Goal: Transaction & Acquisition: Book appointment/travel/reservation

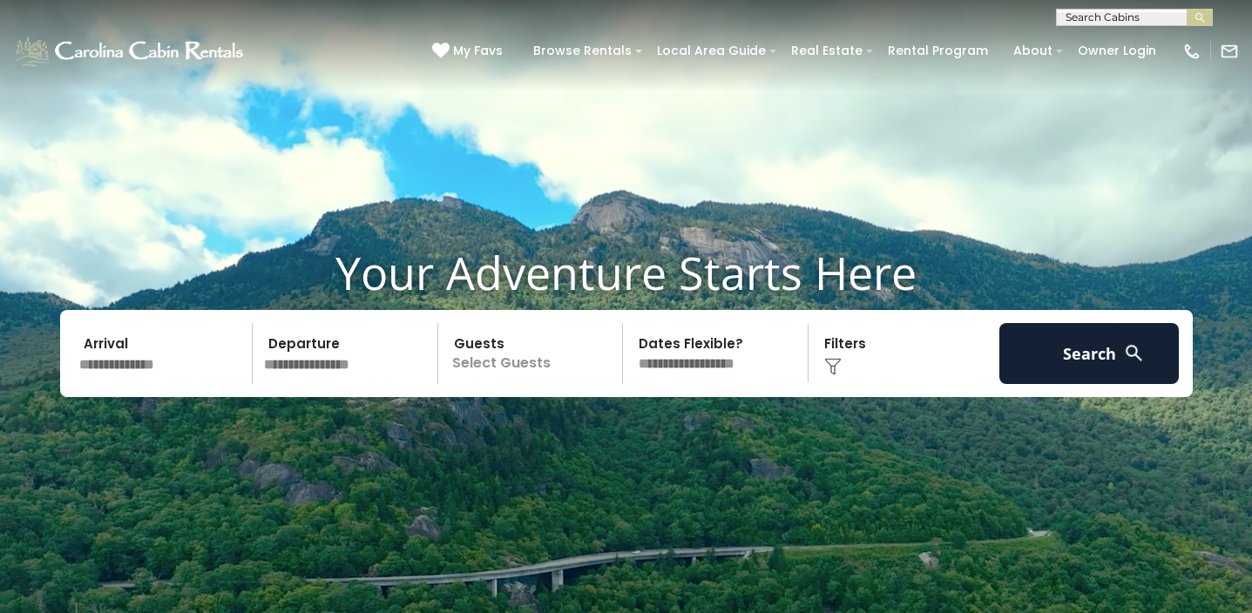
click at [1088, 15] on input "text" at bounding box center [1133, 20] width 152 height 17
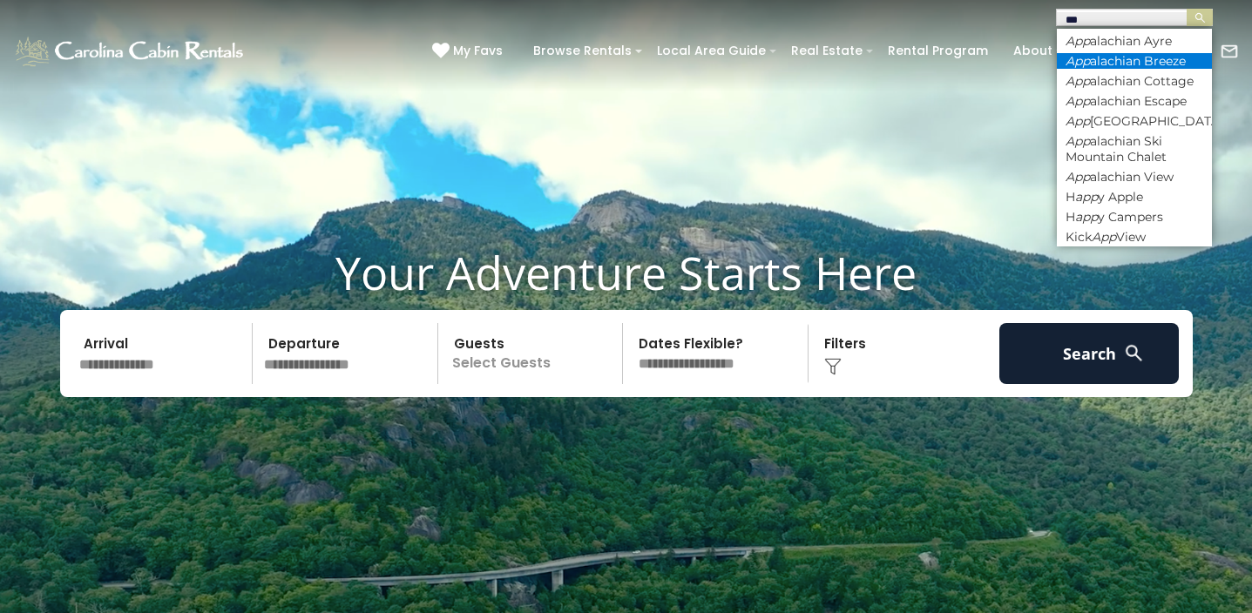
type input "***"
click at [1101, 53] on li "App alachian Breeze" at bounding box center [1134, 61] width 155 height 16
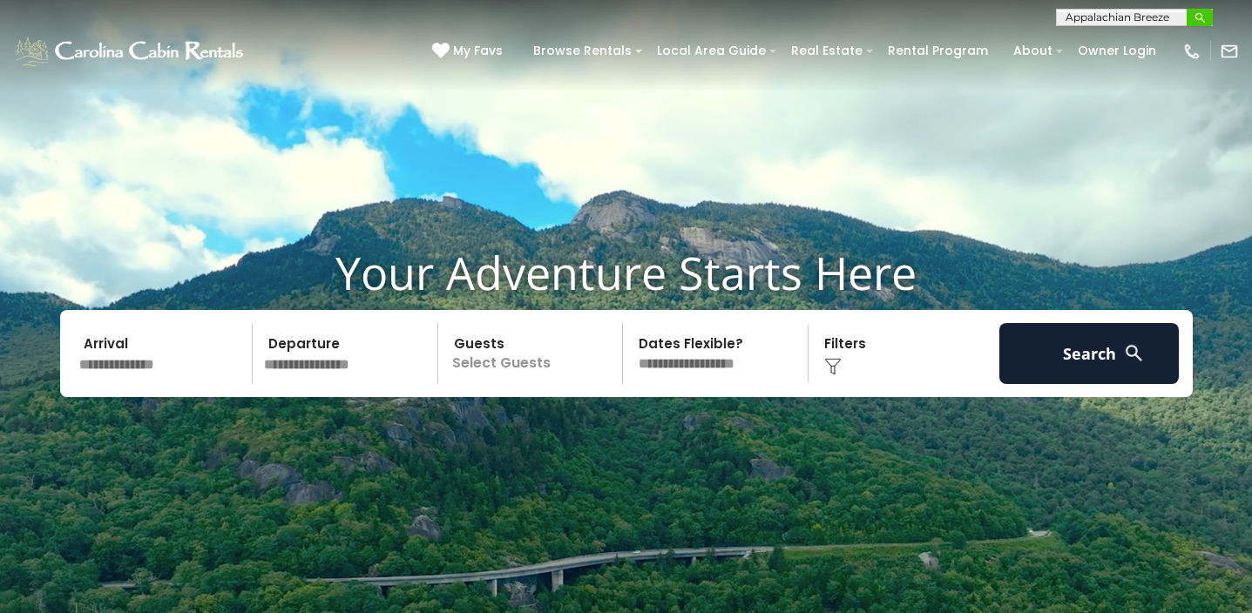
click at [1204, 12] on img "submit" at bounding box center [1200, 17] width 13 height 13
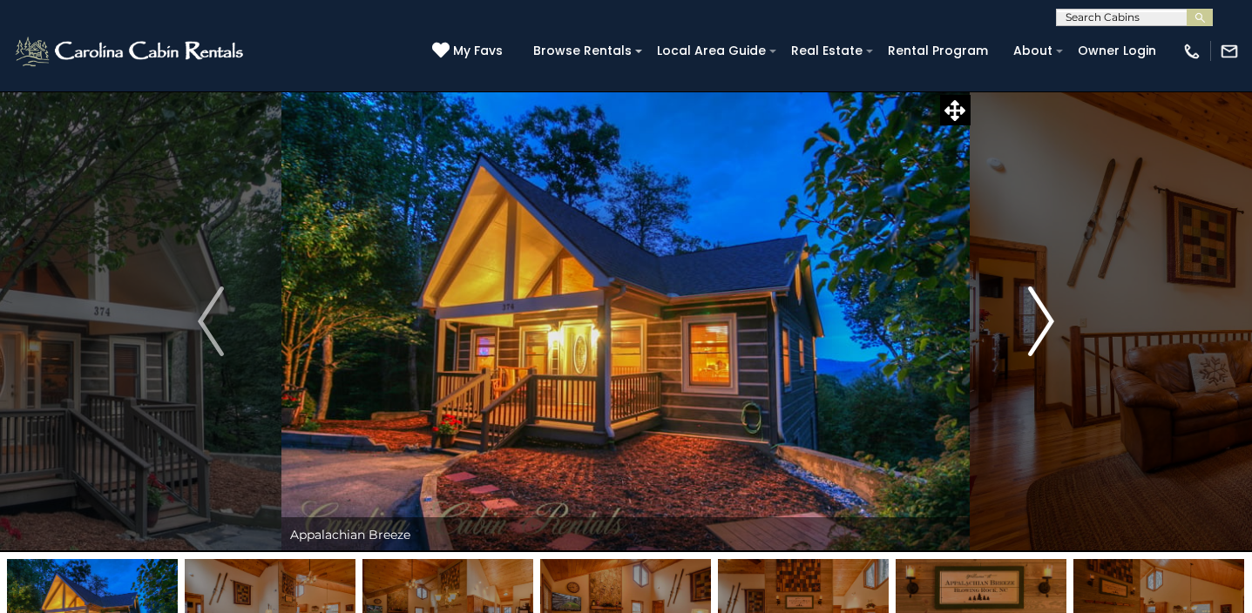
click at [1047, 300] on img "Next" at bounding box center [1041, 322] width 26 height 70
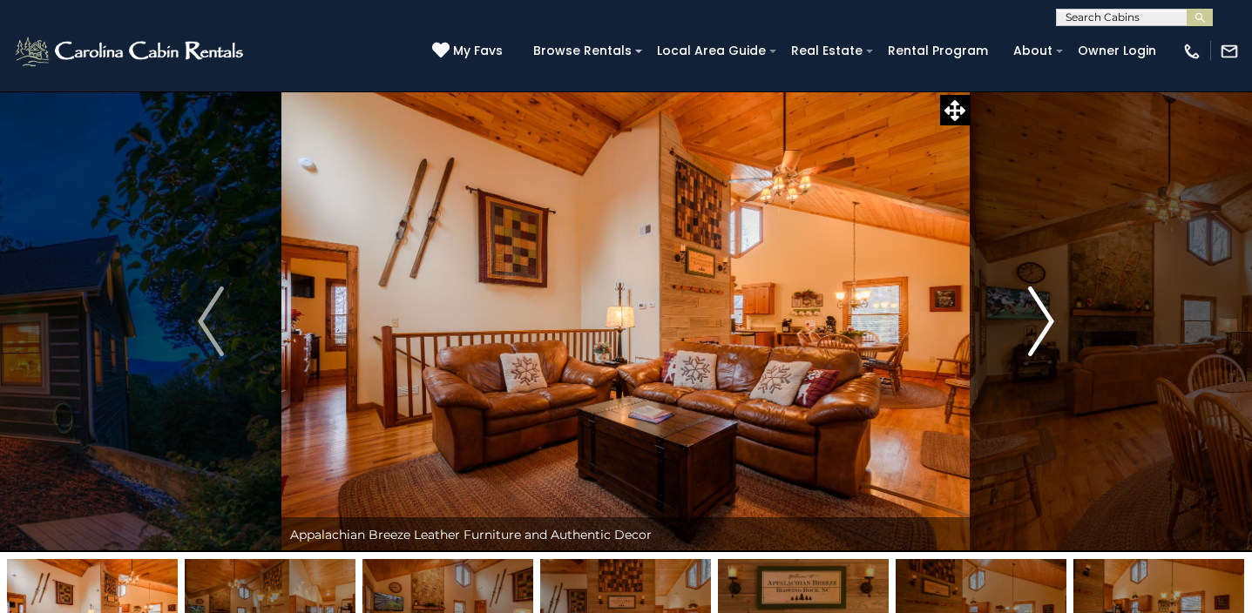
click at [1037, 319] on img "Next" at bounding box center [1041, 322] width 26 height 70
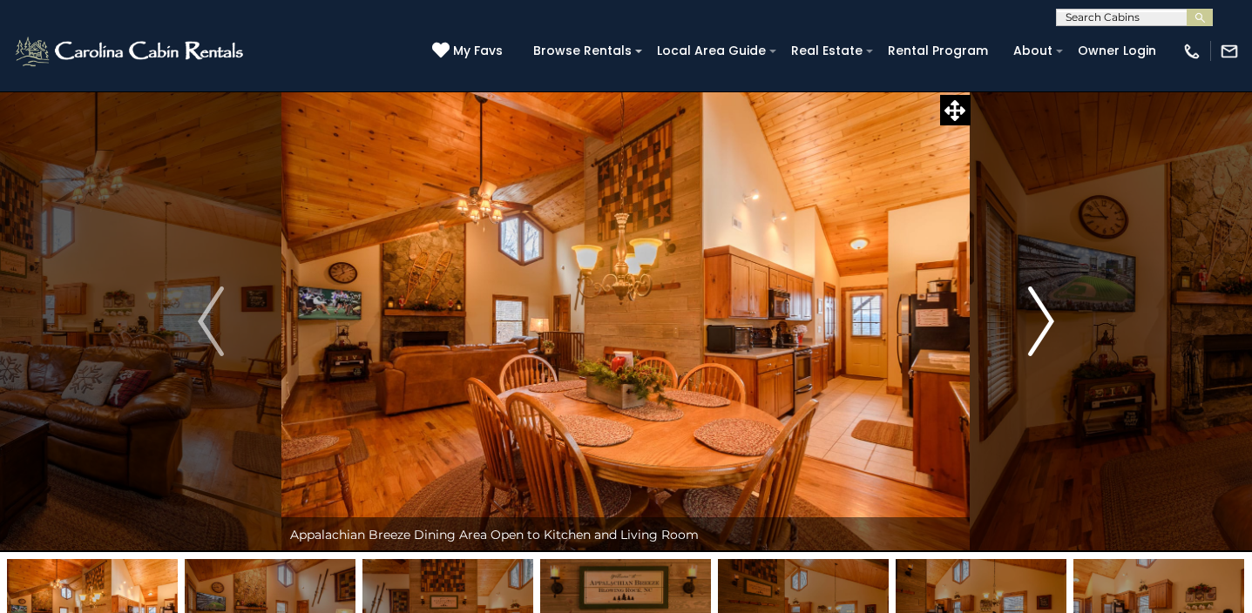
click at [1039, 321] on img "Next" at bounding box center [1041, 322] width 26 height 70
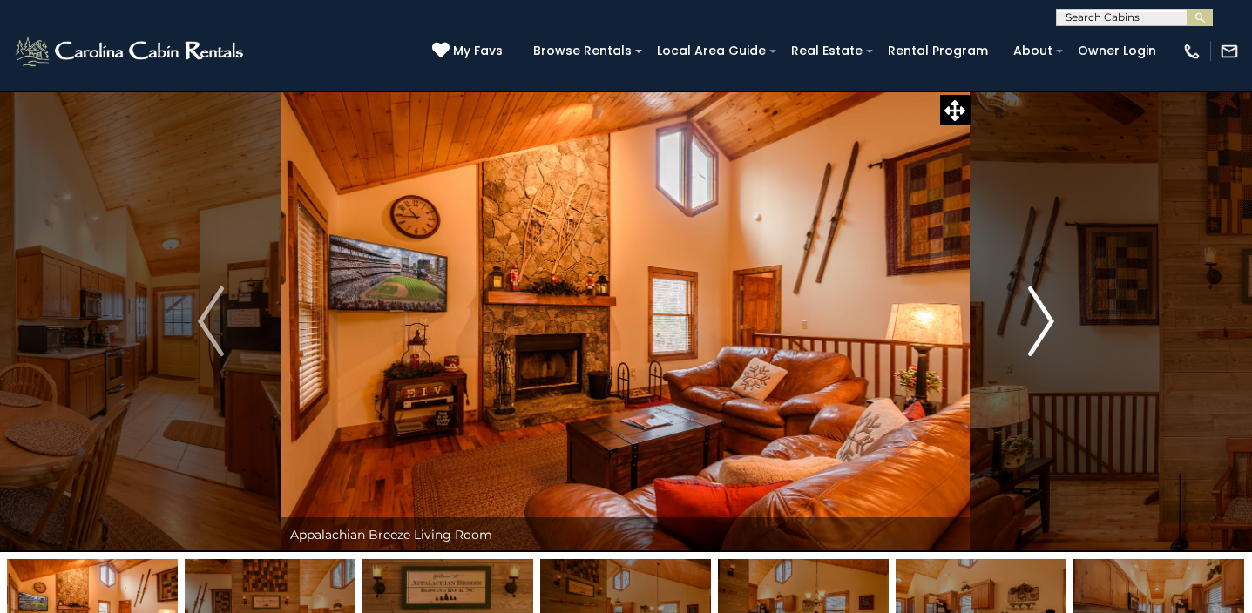
click at [1040, 321] on img "Next" at bounding box center [1041, 322] width 26 height 70
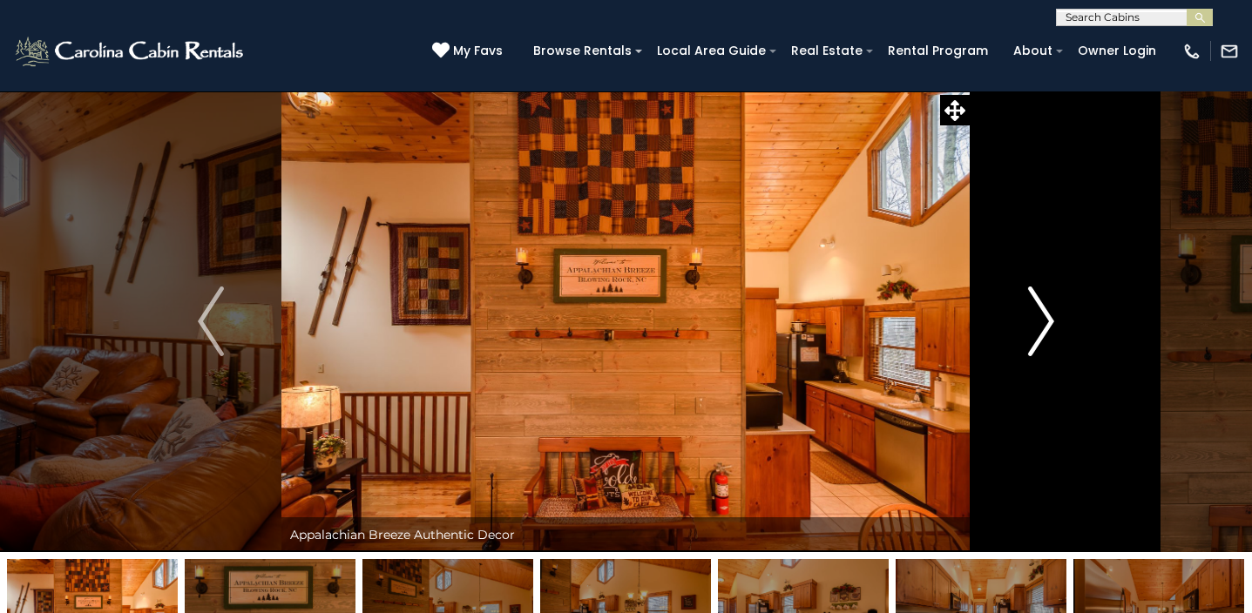
click at [1040, 321] on img "Next" at bounding box center [1041, 322] width 26 height 70
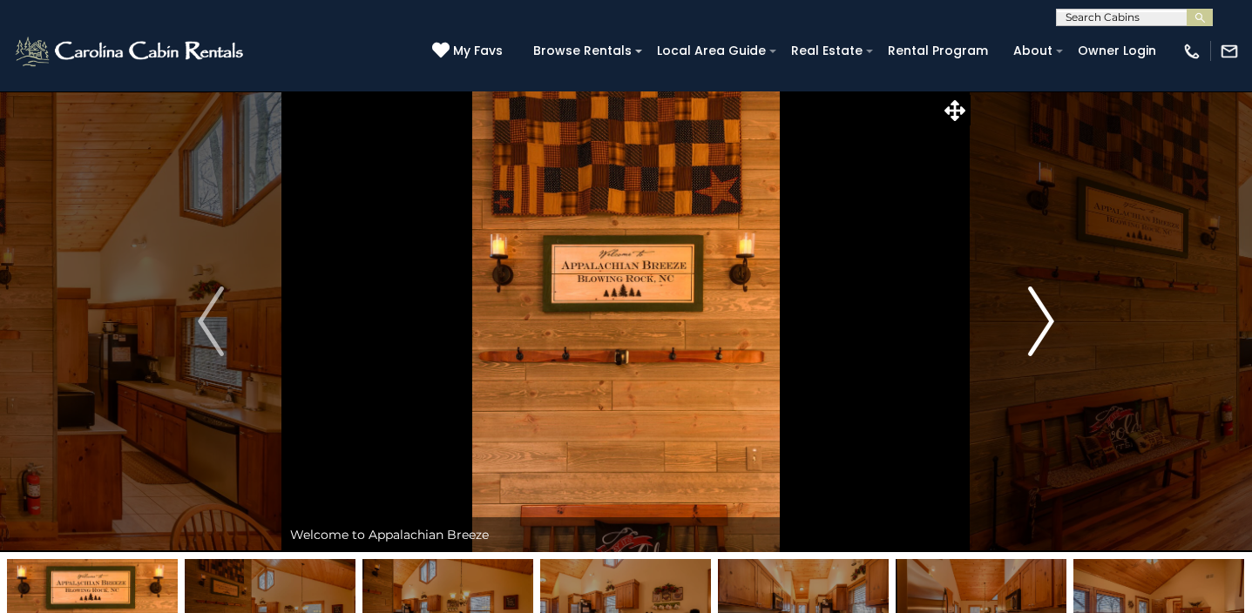
click at [1040, 321] on img "Next" at bounding box center [1041, 322] width 26 height 70
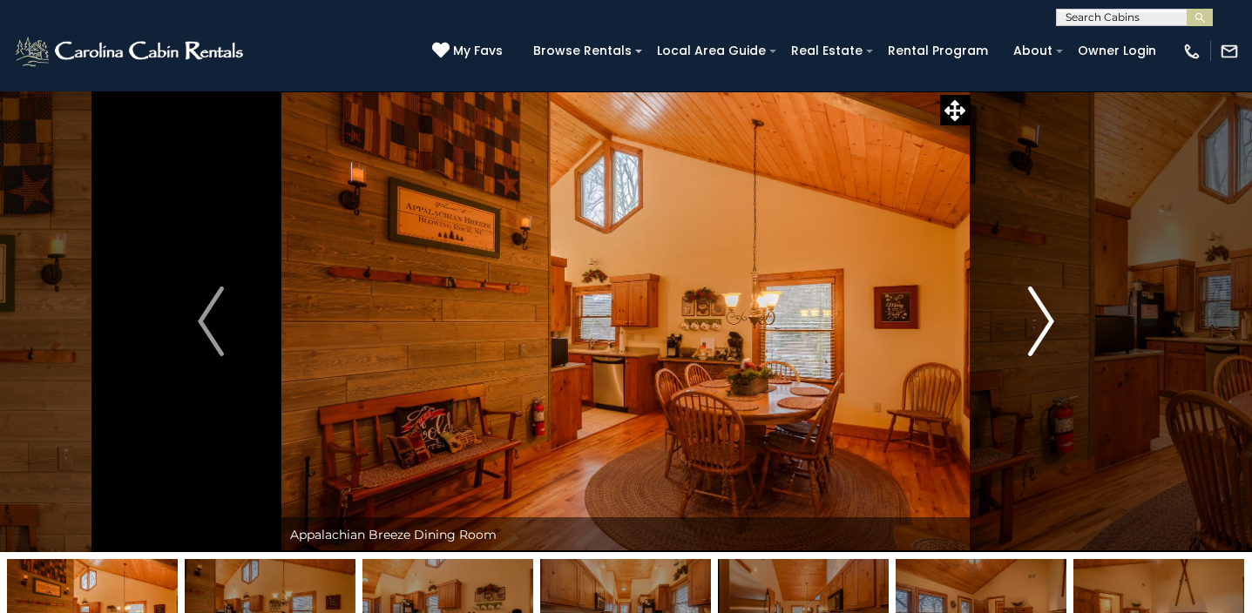
click at [1040, 321] on img "Next" at bounding box center [1041, 322] width 26 height 70
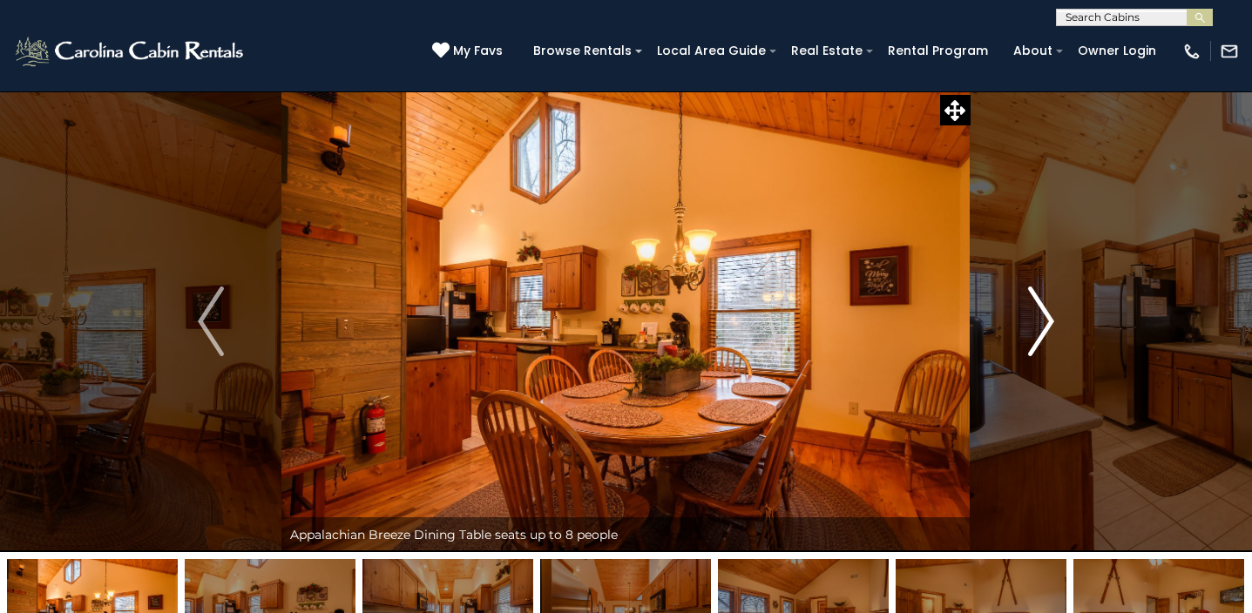
click at [1040, 321] on img "Next" at bounding box center [1041, 322] width 26 height 70
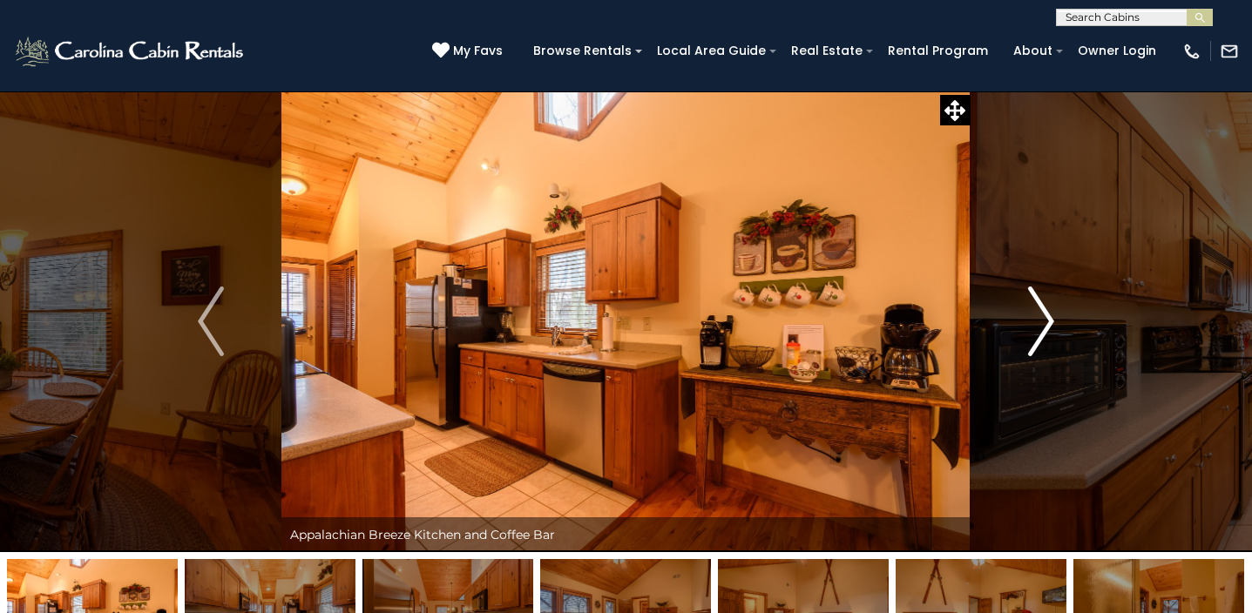
click at [1040, 321] on img "Next" at bounding box center [1041, 322] width 26 height 70
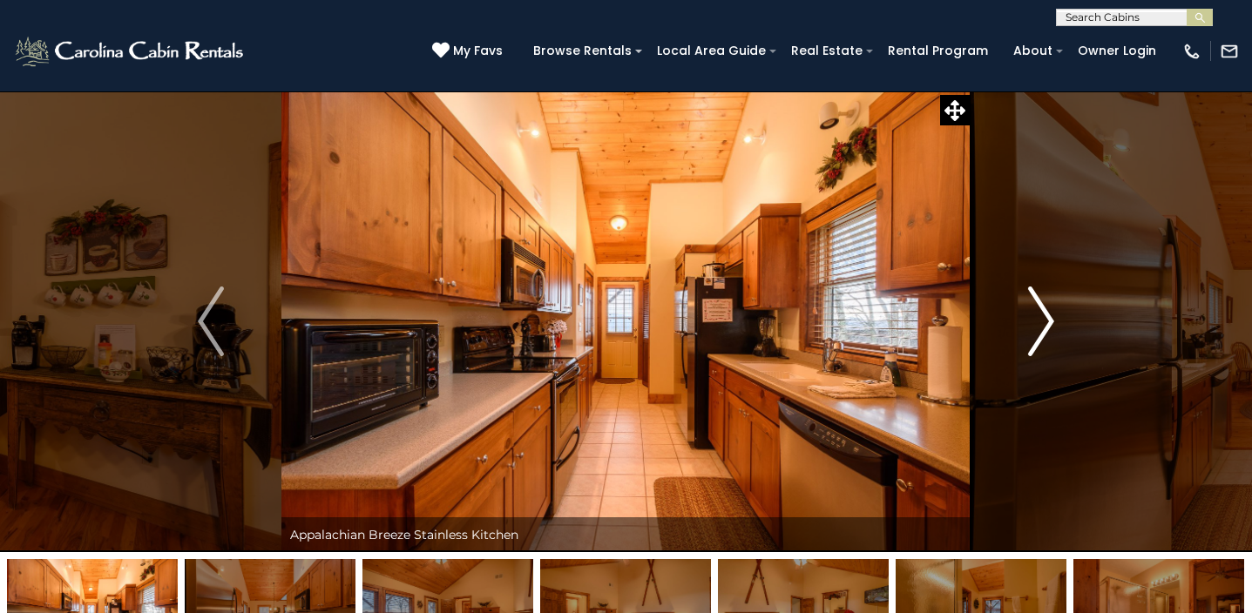
click at [1040, 321] on img "Next" at bounding box center [1041, 322] width 26 height 70
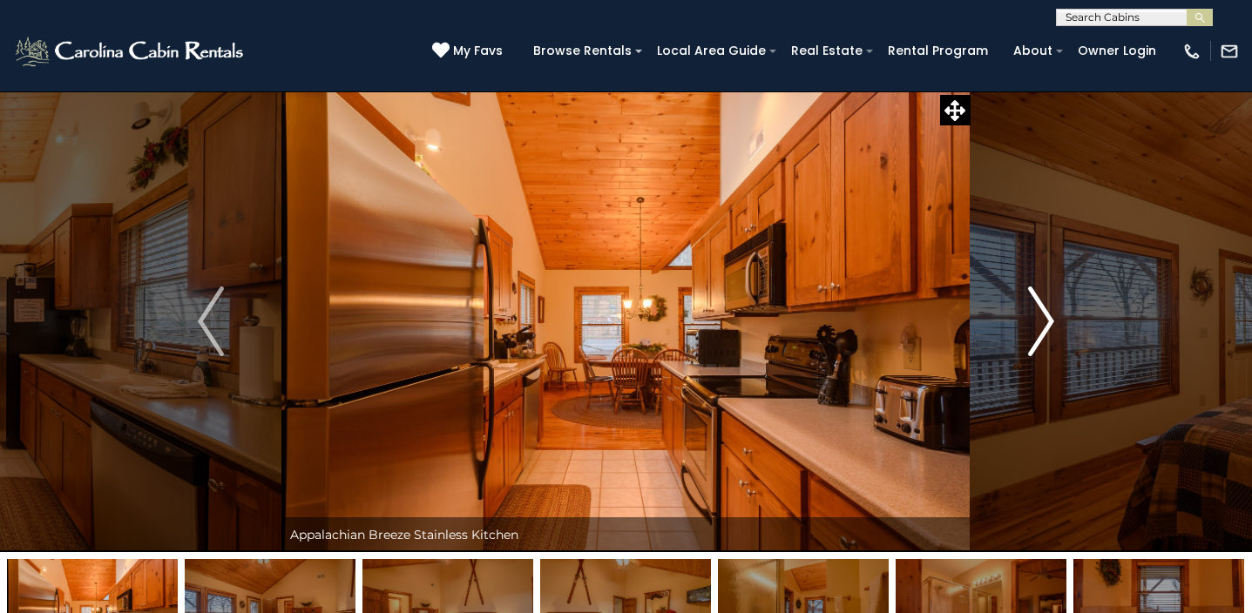
click at [1041, 323] on img "Next" at bounding box center [1041, 322] width 26 height 70
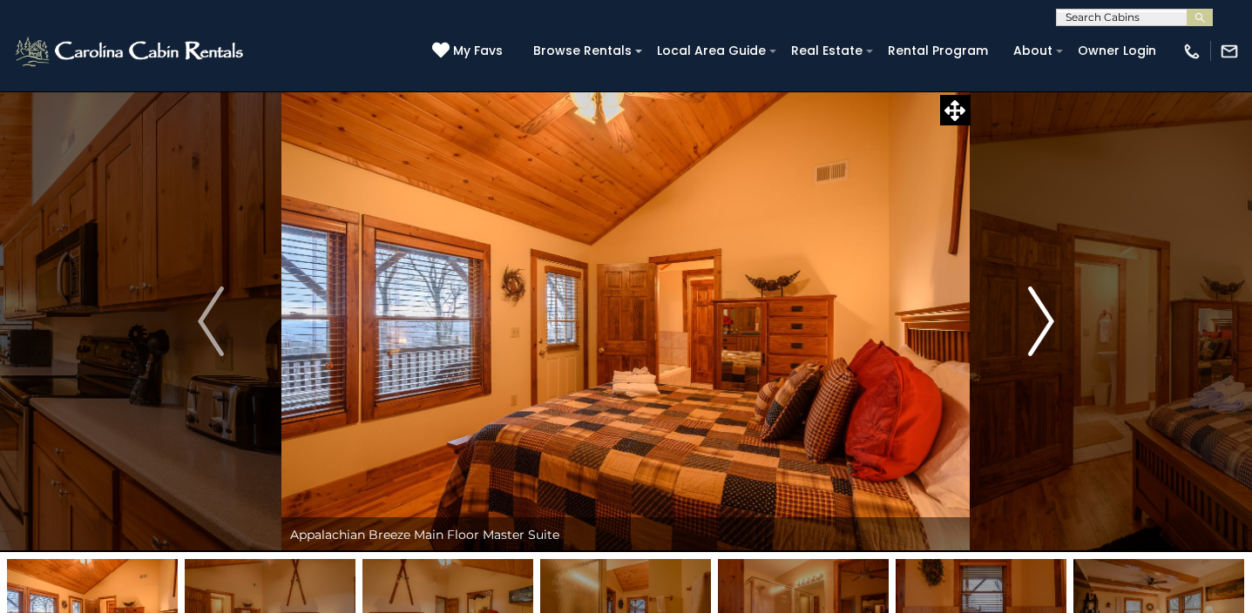
click at [1041, 323] on img "Next" at bounding box center [1041, 322] width 26 height 70
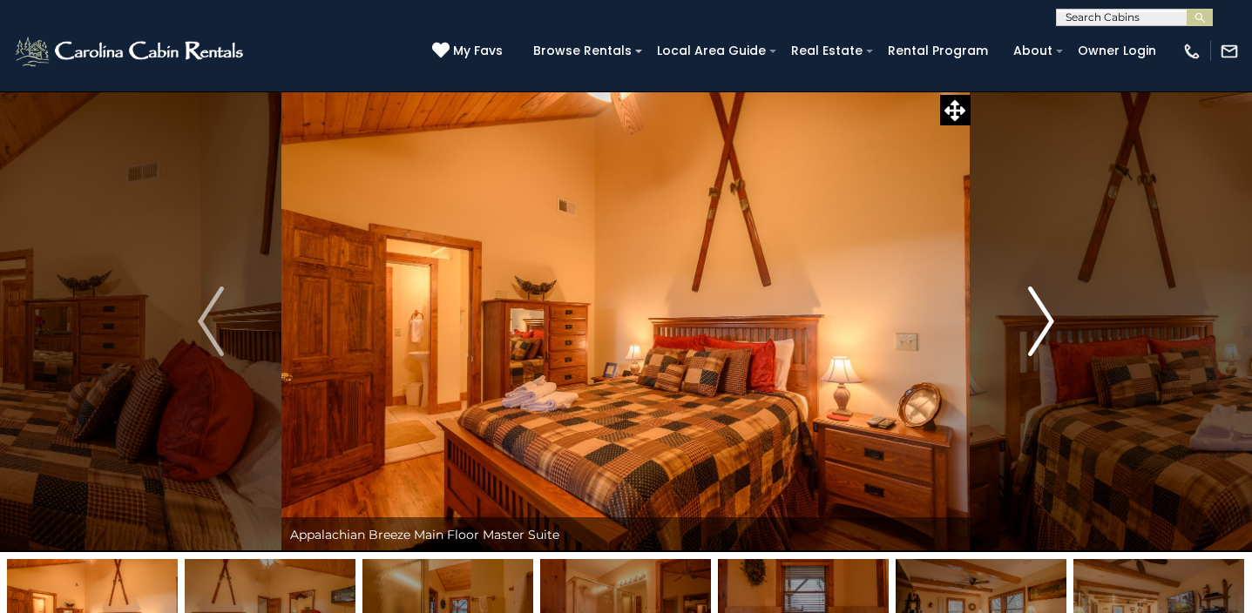
click at [1041, 323] on img "Next" at bounding box center [1041, 322] width 26 height 70
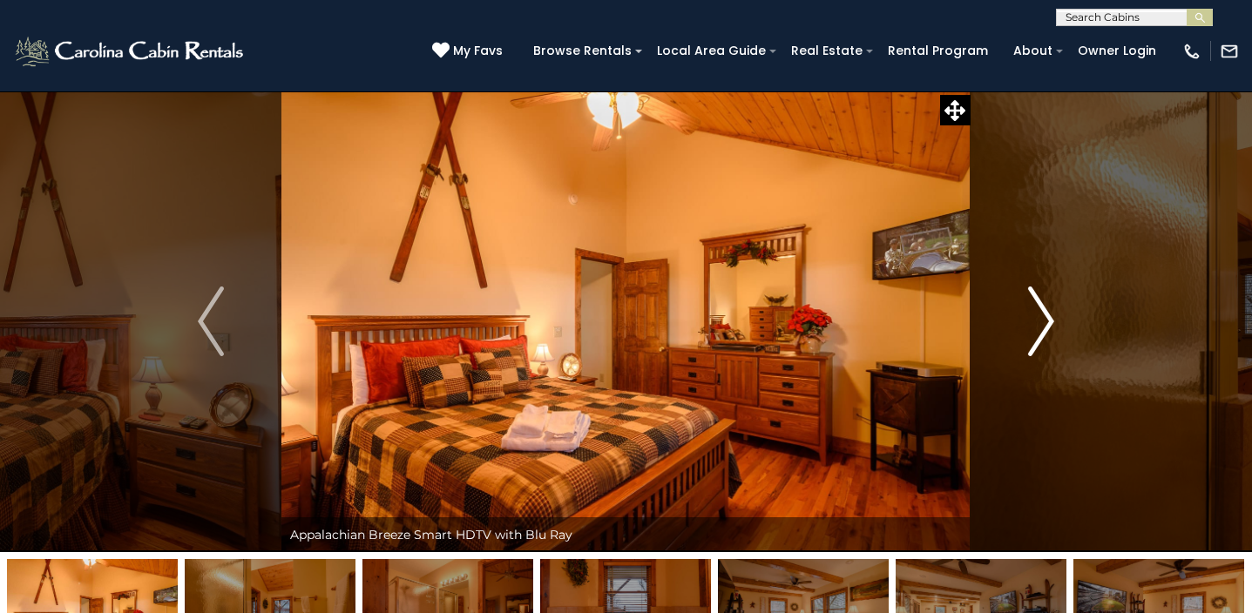
click at [1041, 323] on img "Next" at bounding box center [1041, 322] width 26 height 70
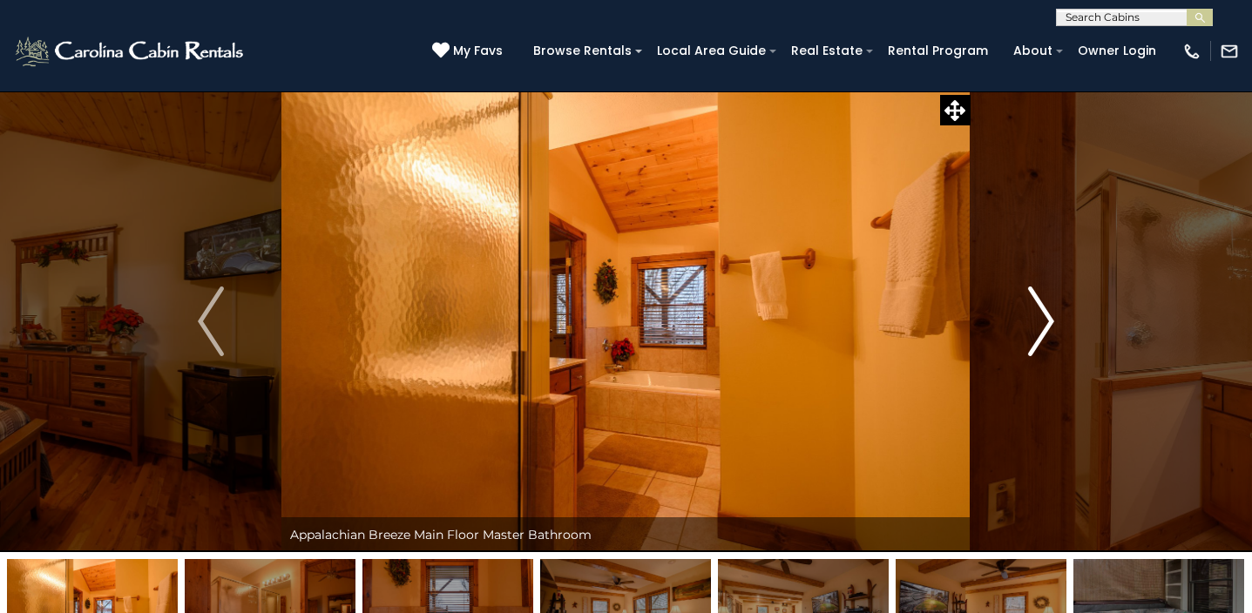
click at [1041, 323] on img "Next" at bounding box center [1041, 322] width 26 height 70
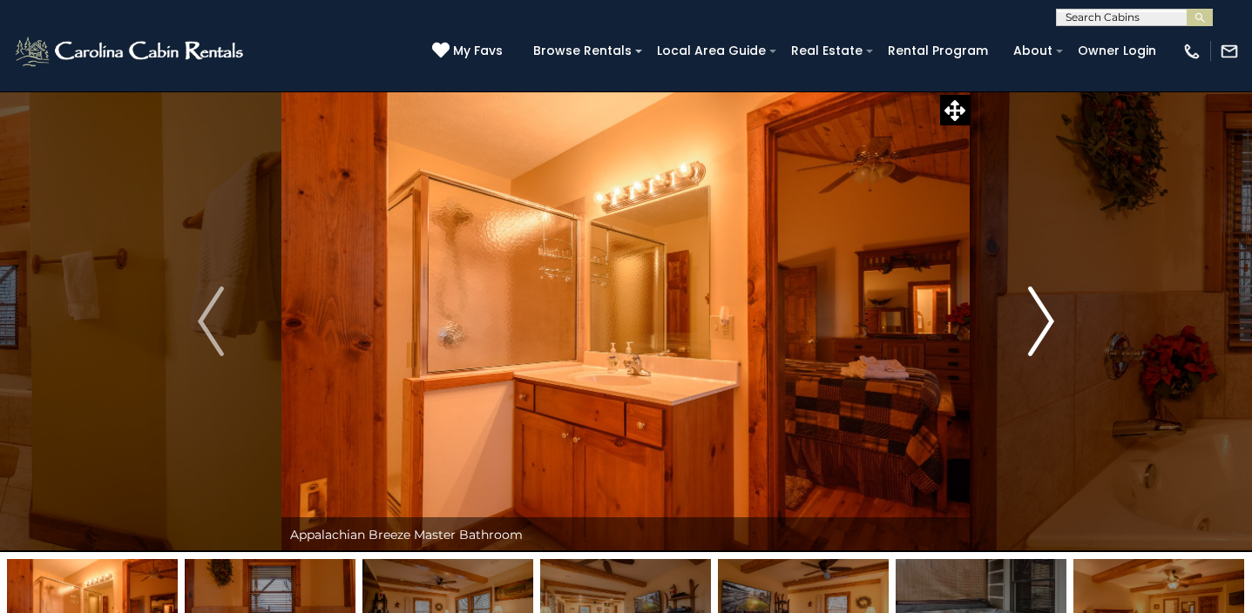
click at [1042, 324] on img "Next" at bounding box center [1041, 322] width 26 height 70
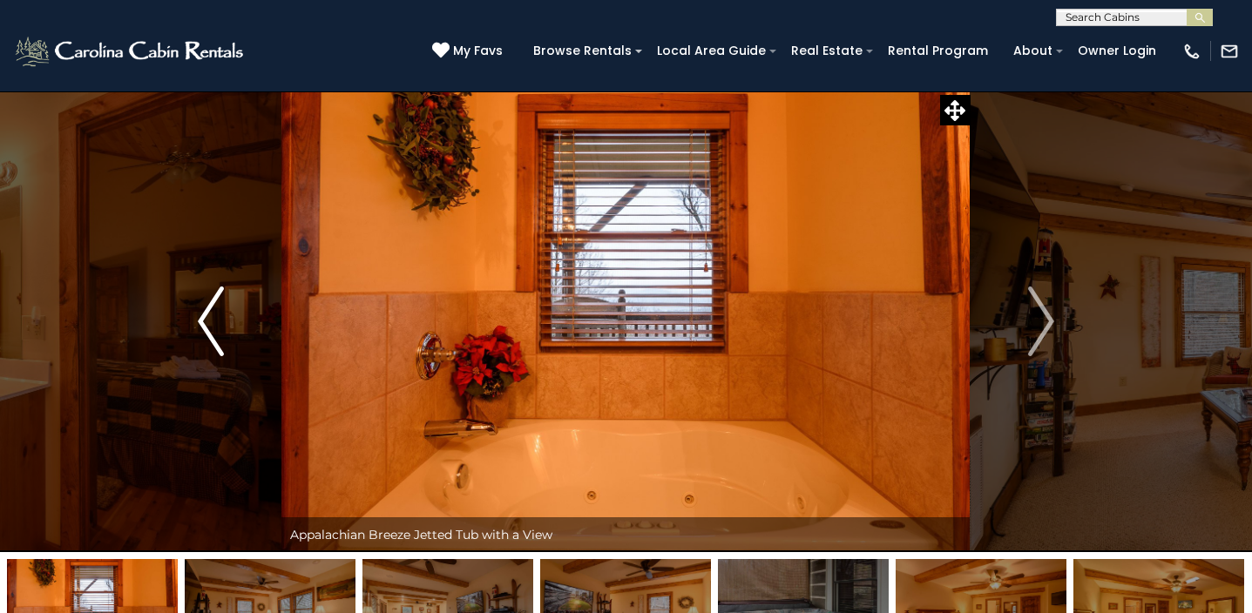
click at [200, 330] on img "Previous" at bounding box center [211, 322] width 26 height 70
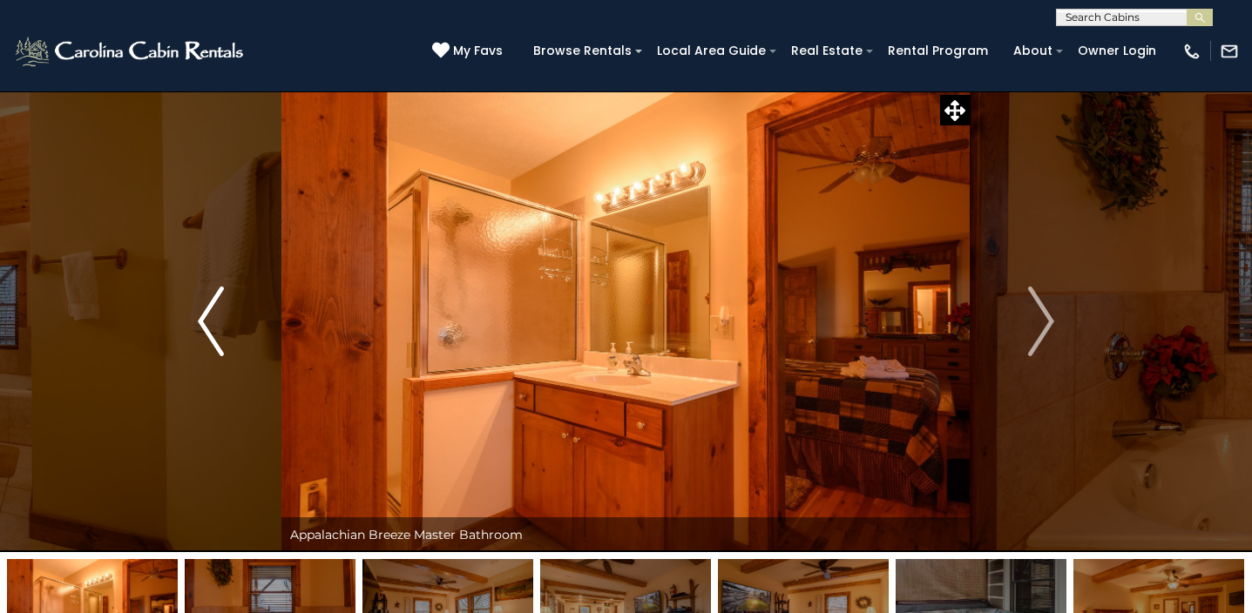
click at [206, 331] on img "Previous" at bounding box center [211, 322] width 26 height 70
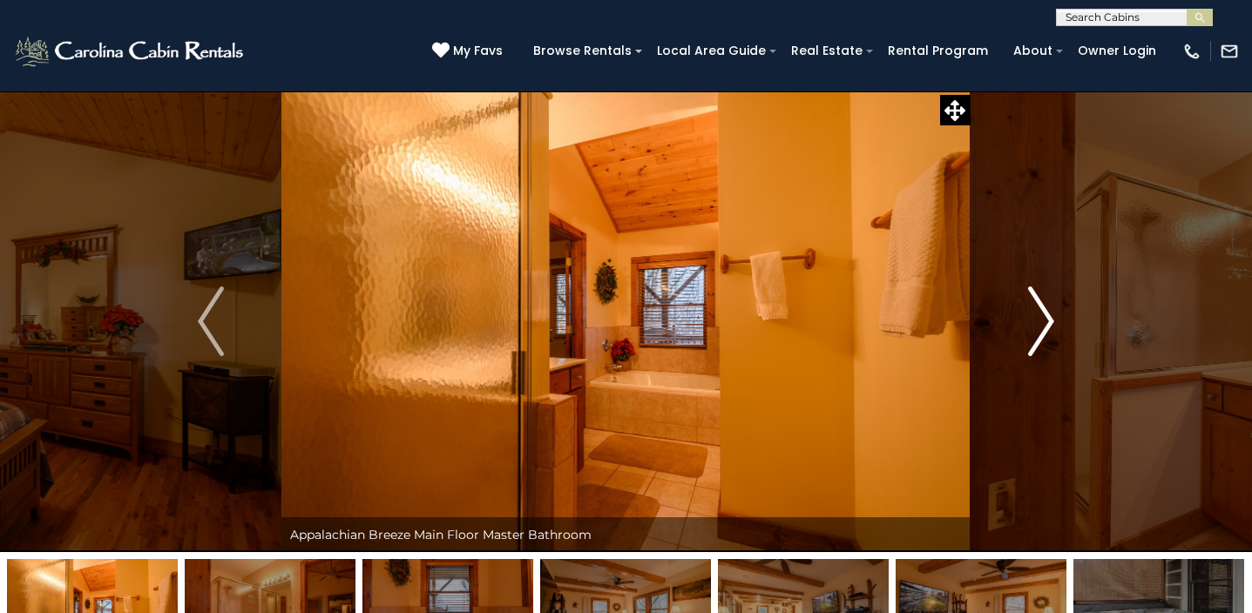
click at [1045, 330] on img "Next" at bounding box center [1041, 322] width 26 height 70
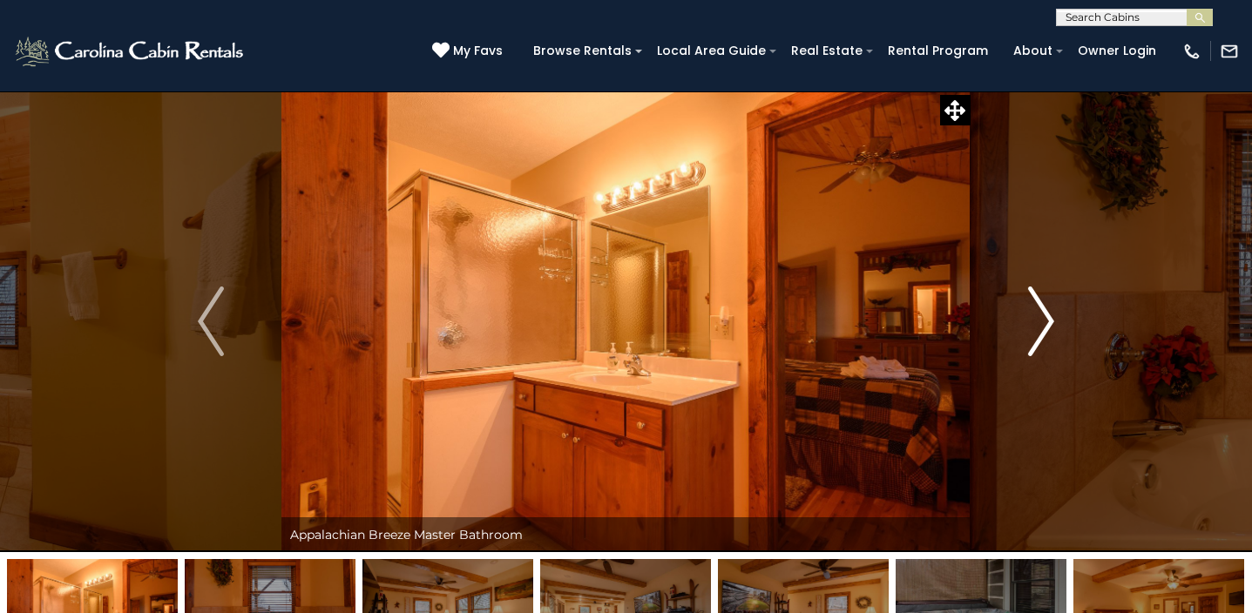
click at [1045, 330] on img "Next" at bounding box center [1041, 322] width 26 height 70
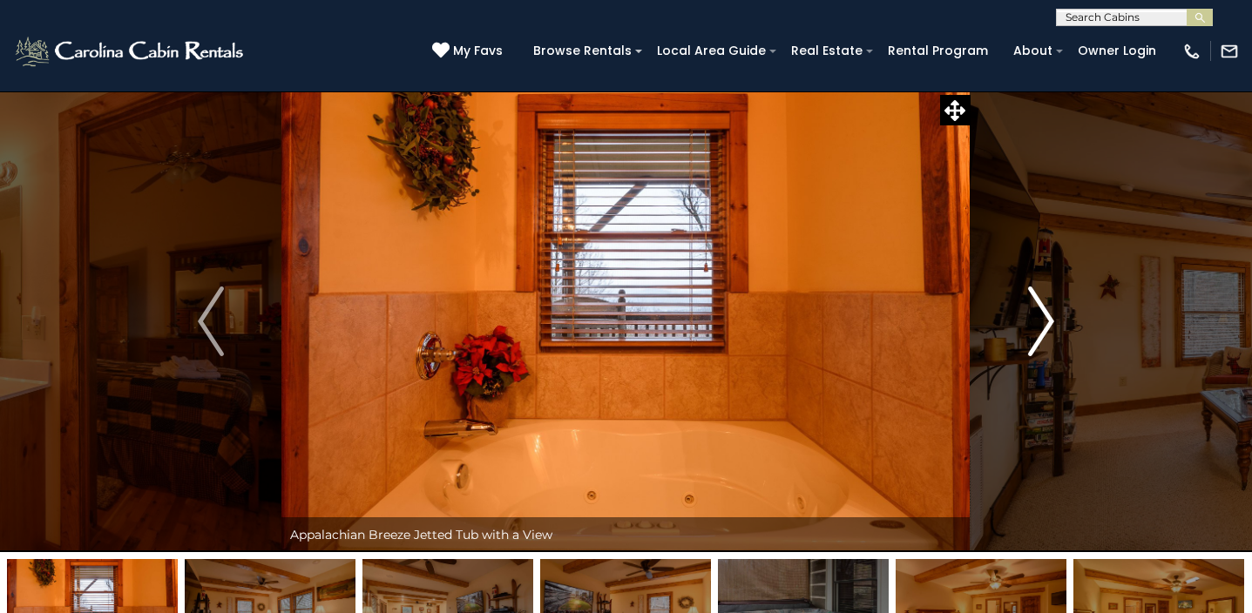
click at [1045, 330] on img "Next" at bounding box center [1041, 322] width 26 height 70
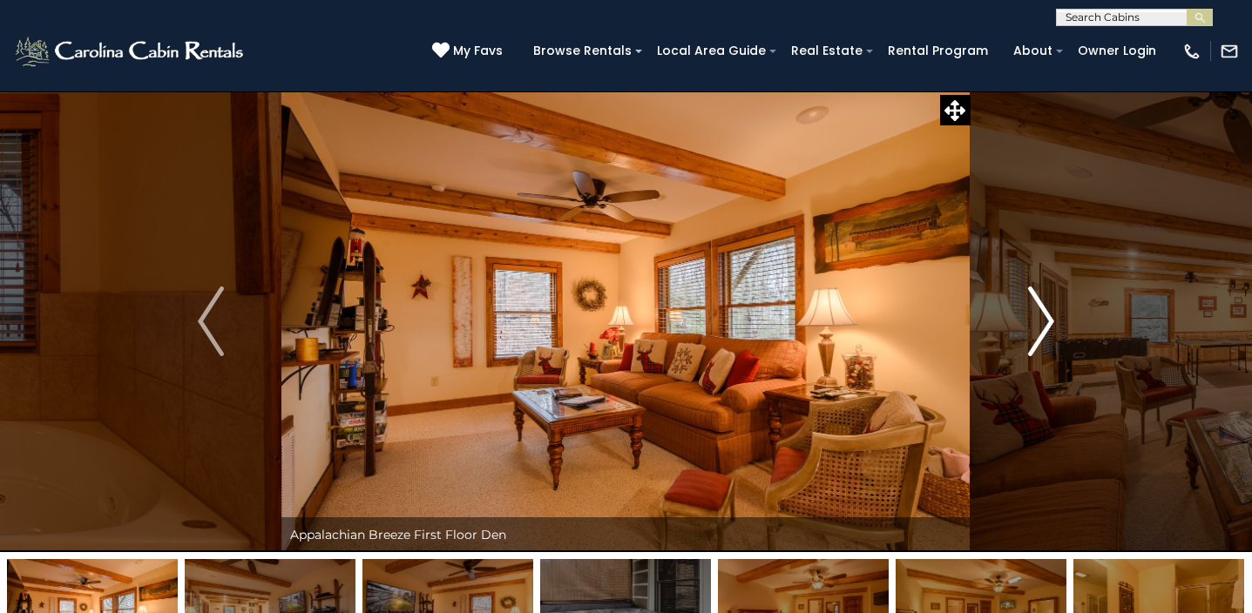
click at [1045, 330] on img "Next" at bounding box center [1041, 322] width 26 height 70
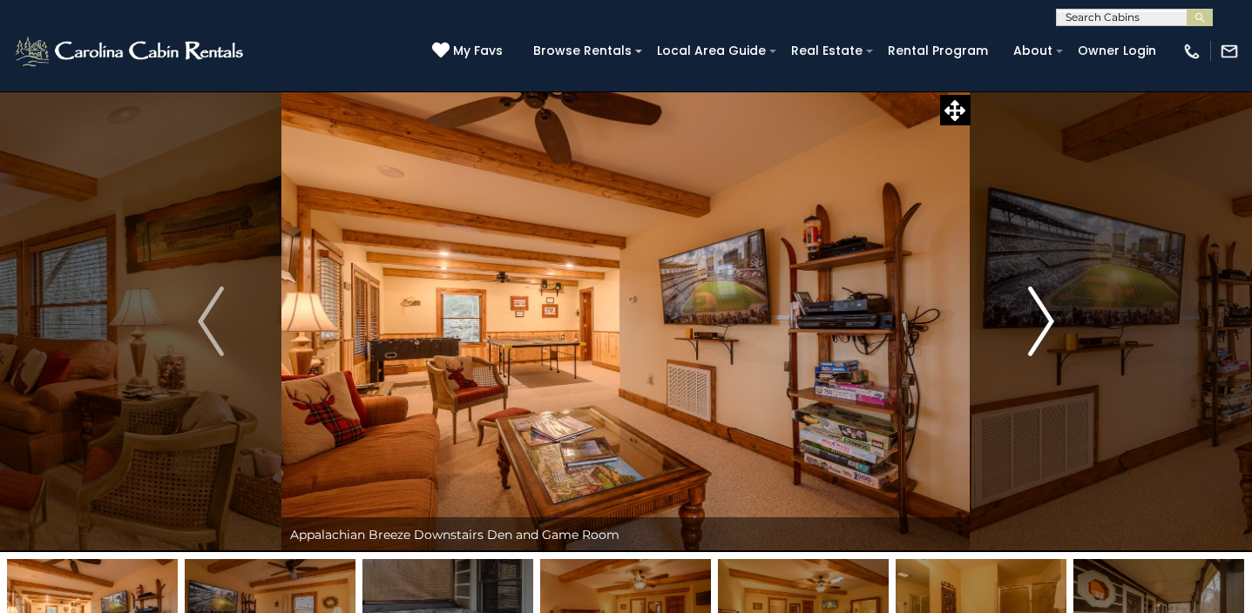
click at [1045, 330] on img "Next" at bounding box center [1041, 322] width 26 height 70
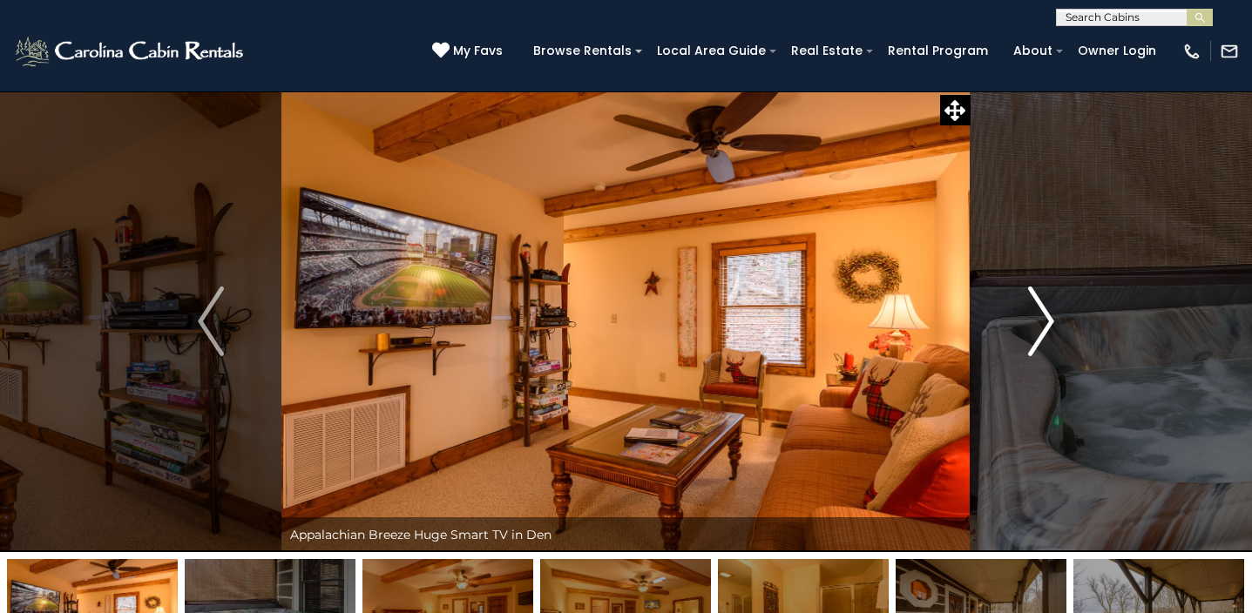
click at [1043, 328] on img "Next" at bounding box center [1041, 322] width 26 height 70
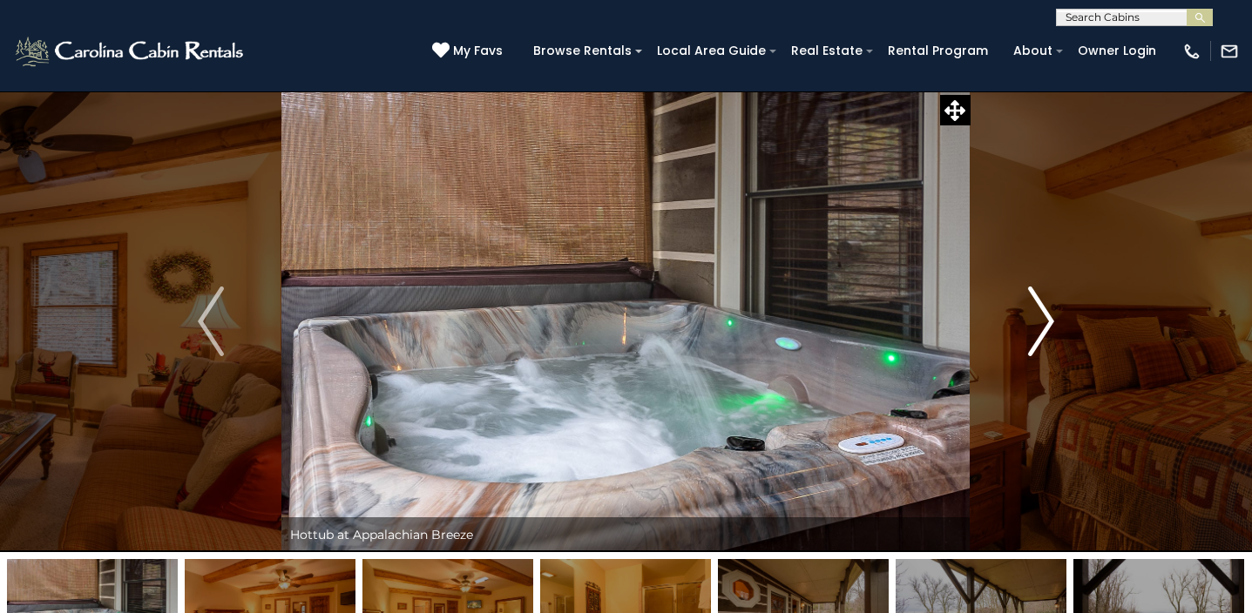
click at [1043, 328] on img "Next" at bounding box center [1041, 322] width 26 height 70
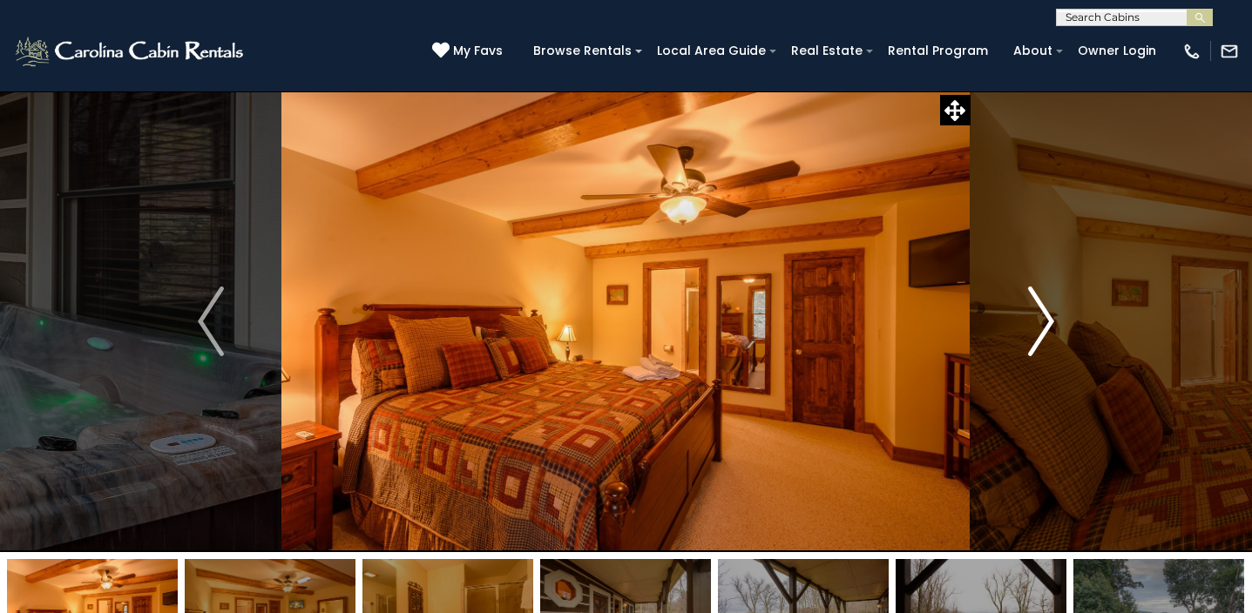
click at [1043, 328] on img "Next" at bounding box center [1041, 322] width 26 height 70
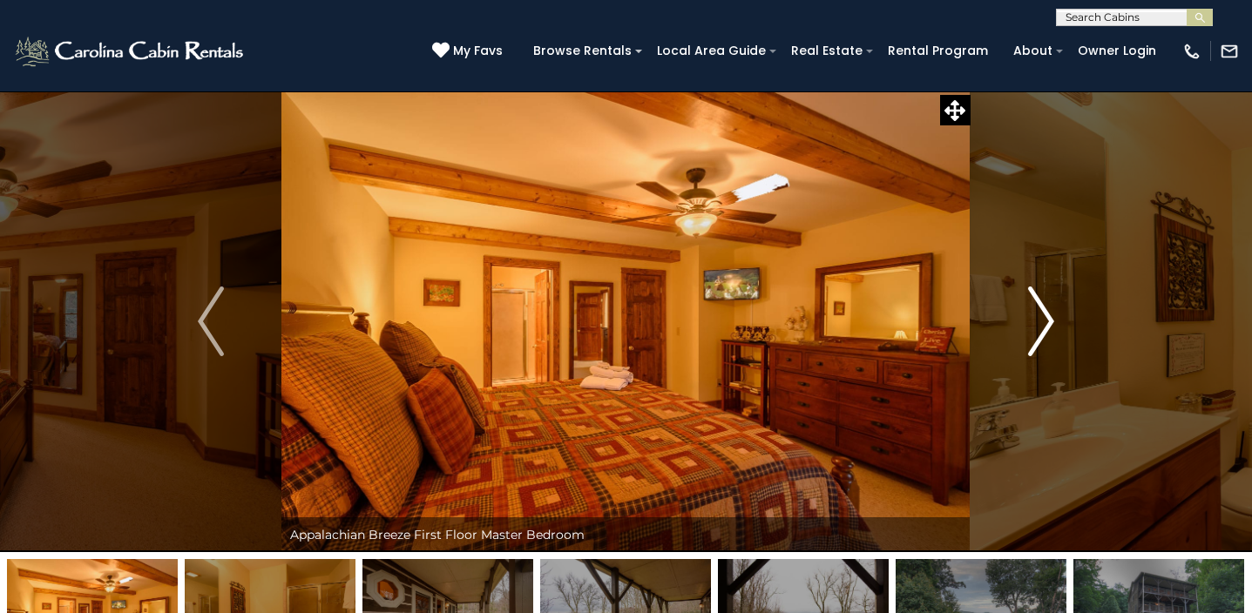
click at [1043, 328] on img "Next" at bounding box center [1041, 322] width 26 height 70
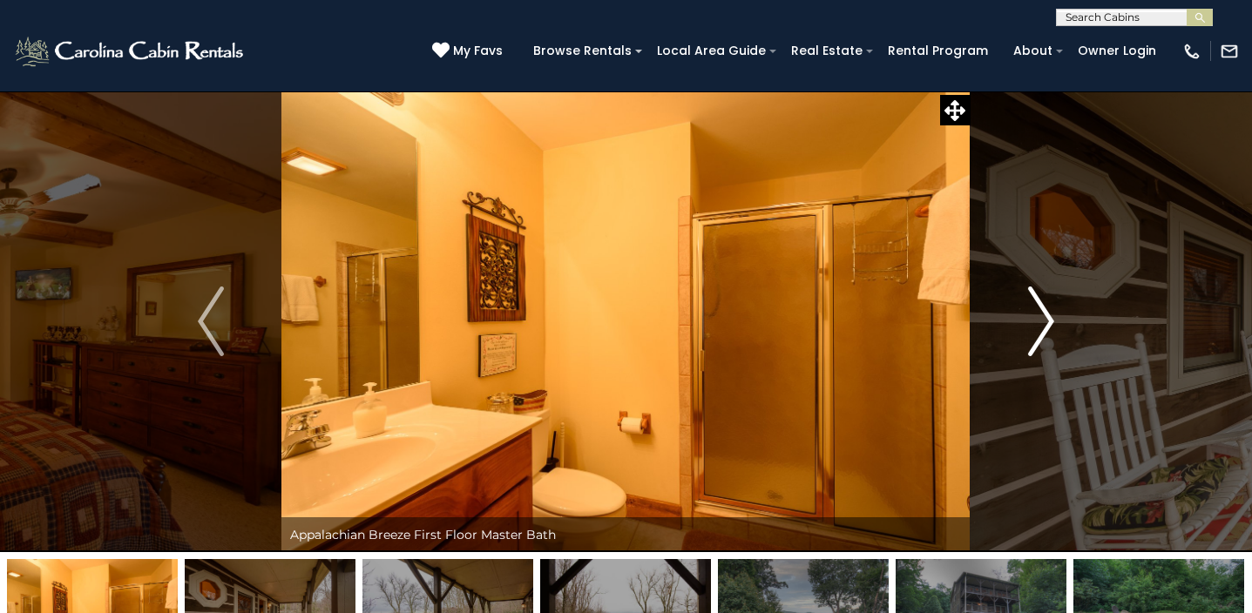
click at [1043, 328] on img "Next" at bounding box center [1041, 322] width 26 height 70
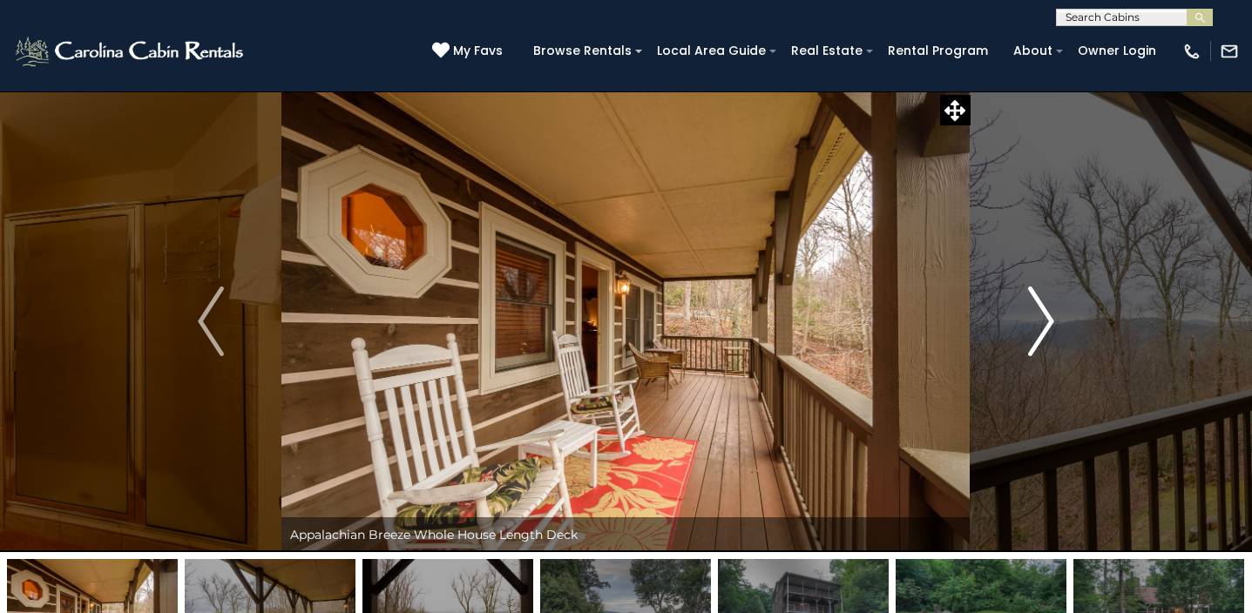
click at [1043, 328] on img "Next" at bounding box center [1041, 322] width 26 height 70
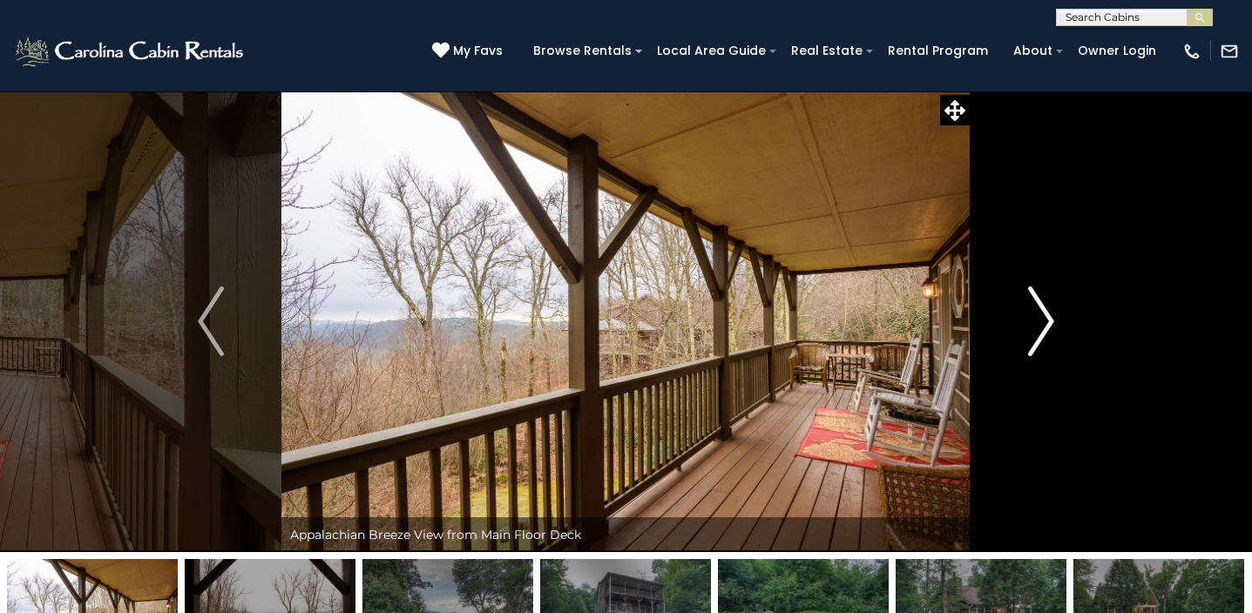
click at [1041, 327] on img "Next" at bounding box center [1041, 322] width 26 height 70
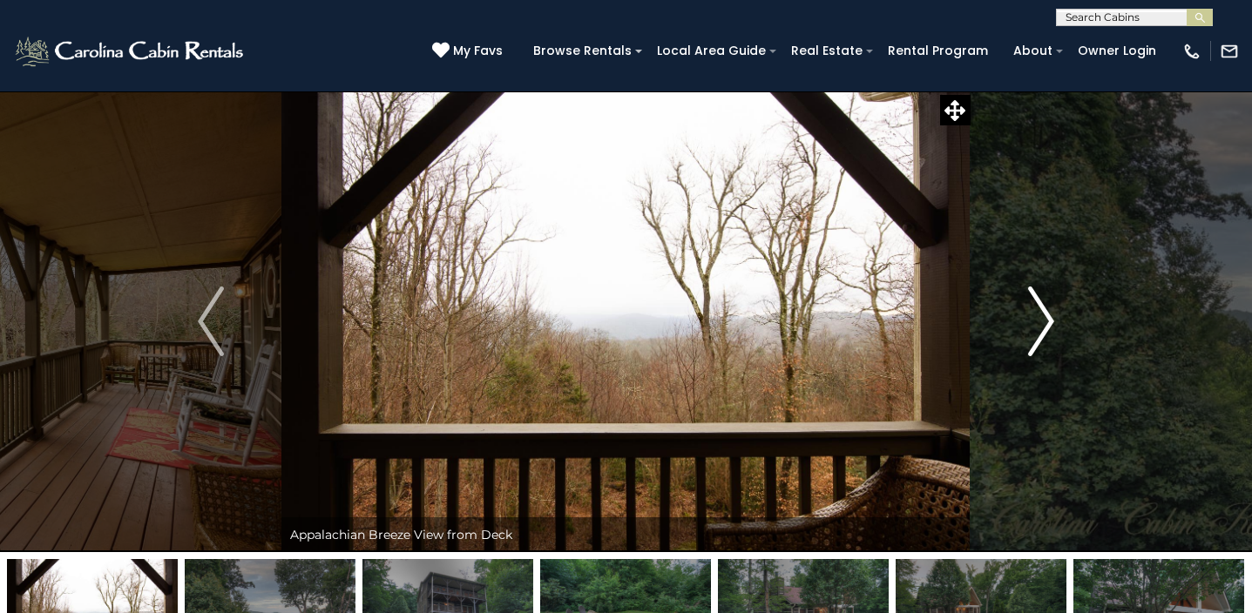
click at [1041, 329] on img "Next" at bounding box center [1041, 322] width 26 height 70
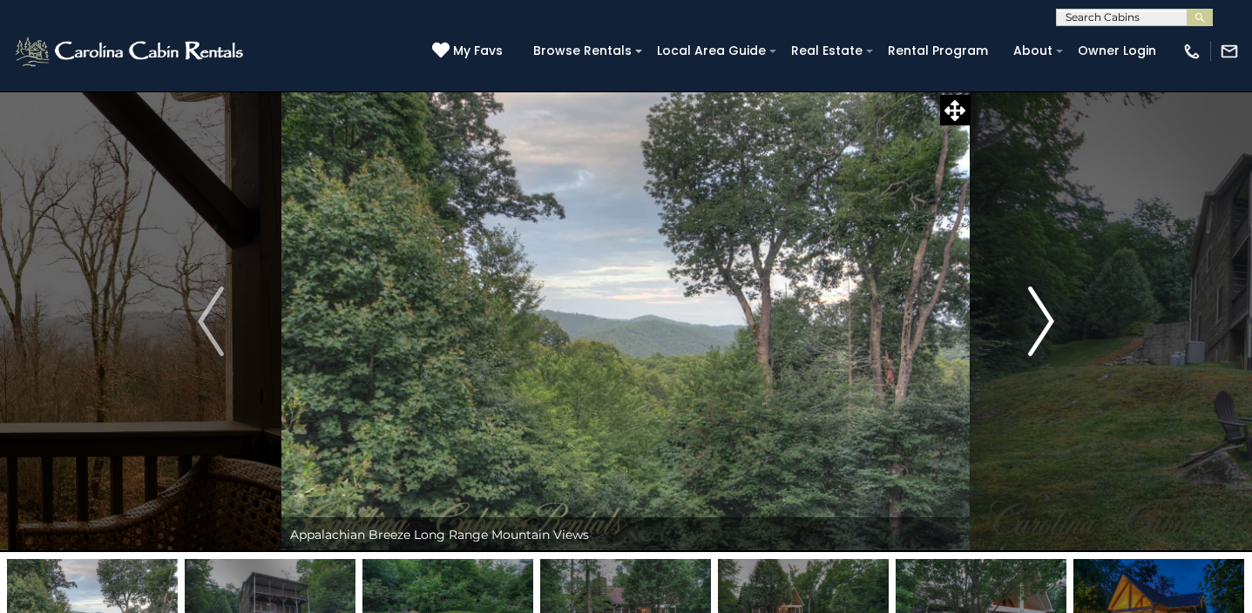
click at [1041, 329] on img "Next" at bounding box center [1041, 322] width 26 height 70
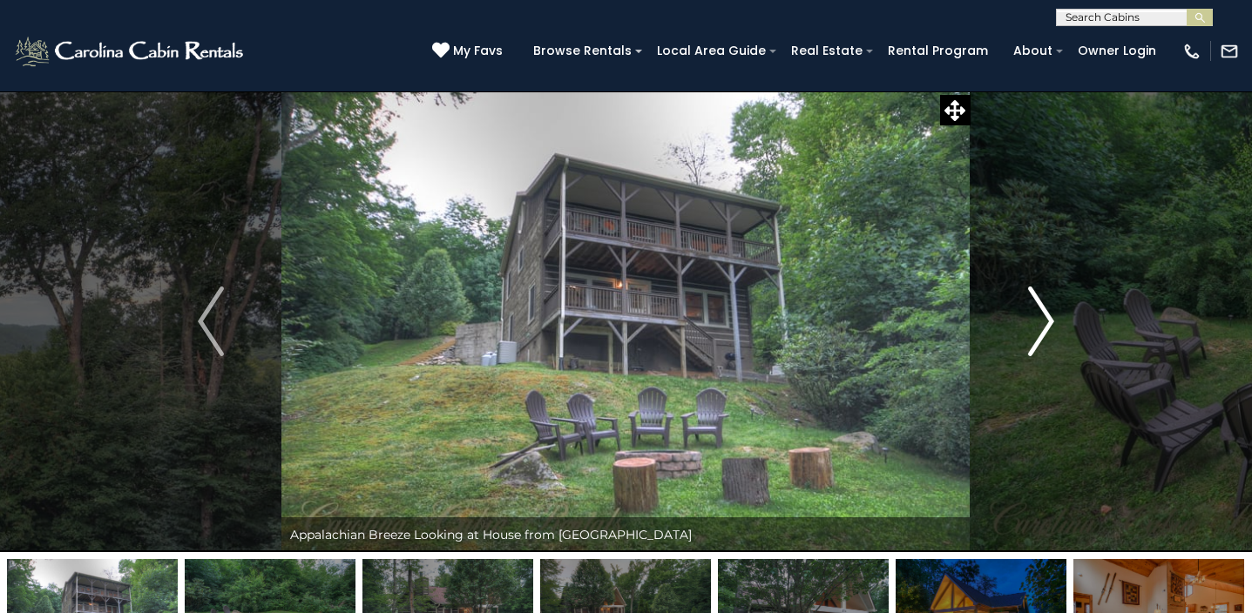
click at [1041, 329] on img "Next" at bounding box center [1041, 322] width 26 height 70
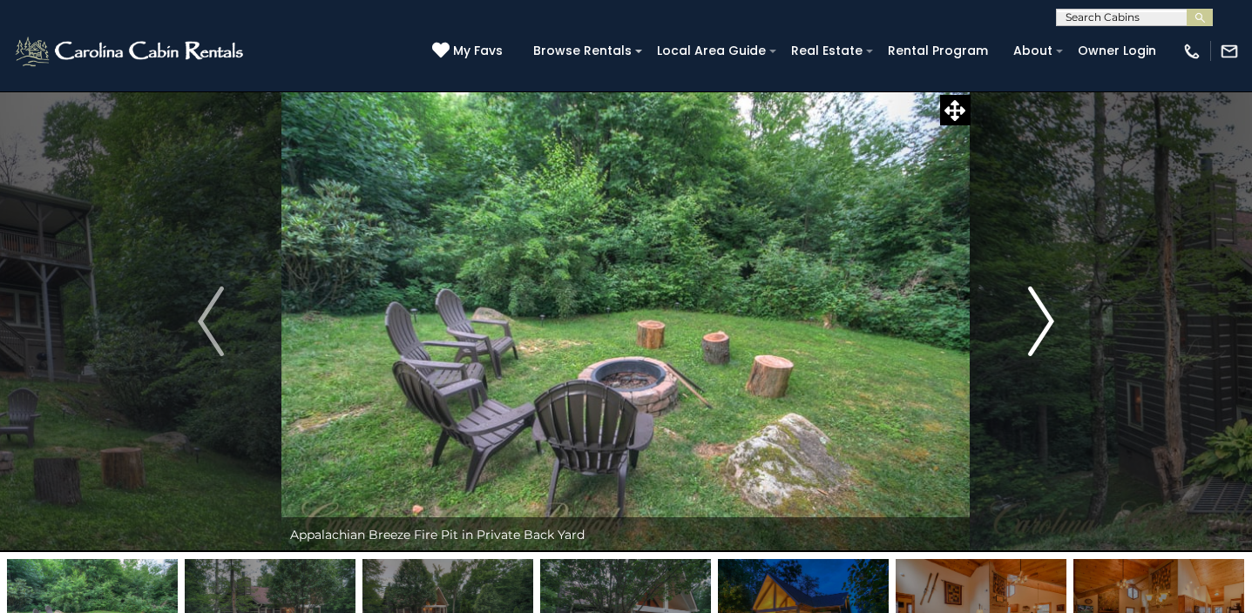
click at [1041, 329] on img "Next" at bounding box center [1041, 322] width 26 height 70
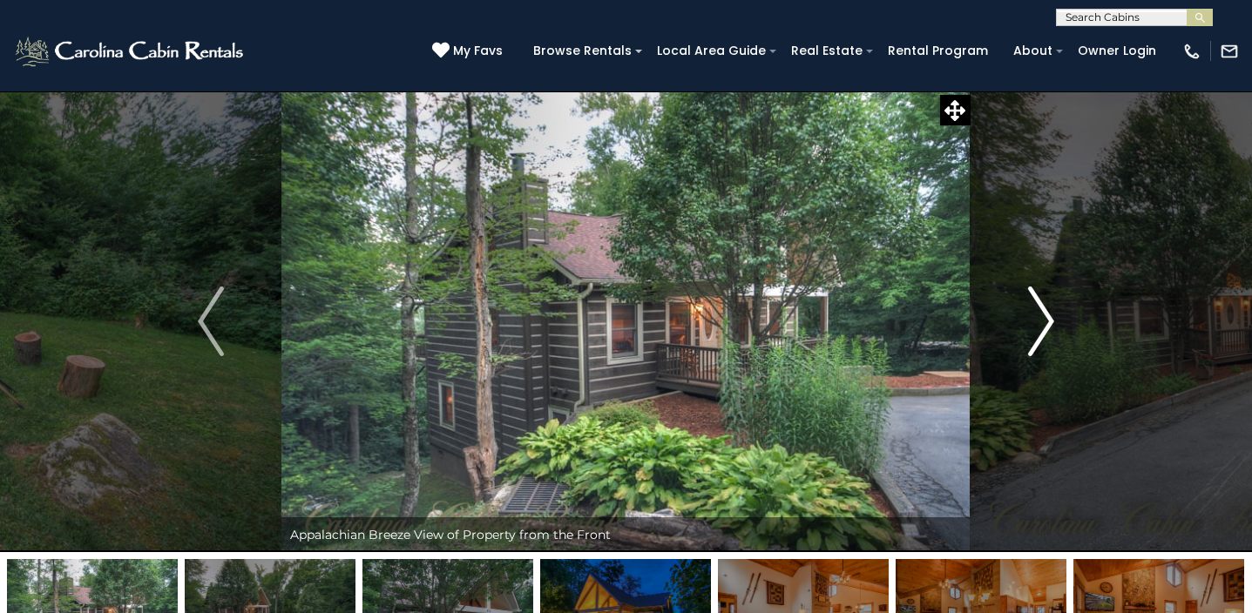
click at [1041, 329] on img "Next" at bounding box center [1041, 322] width 26 height 70
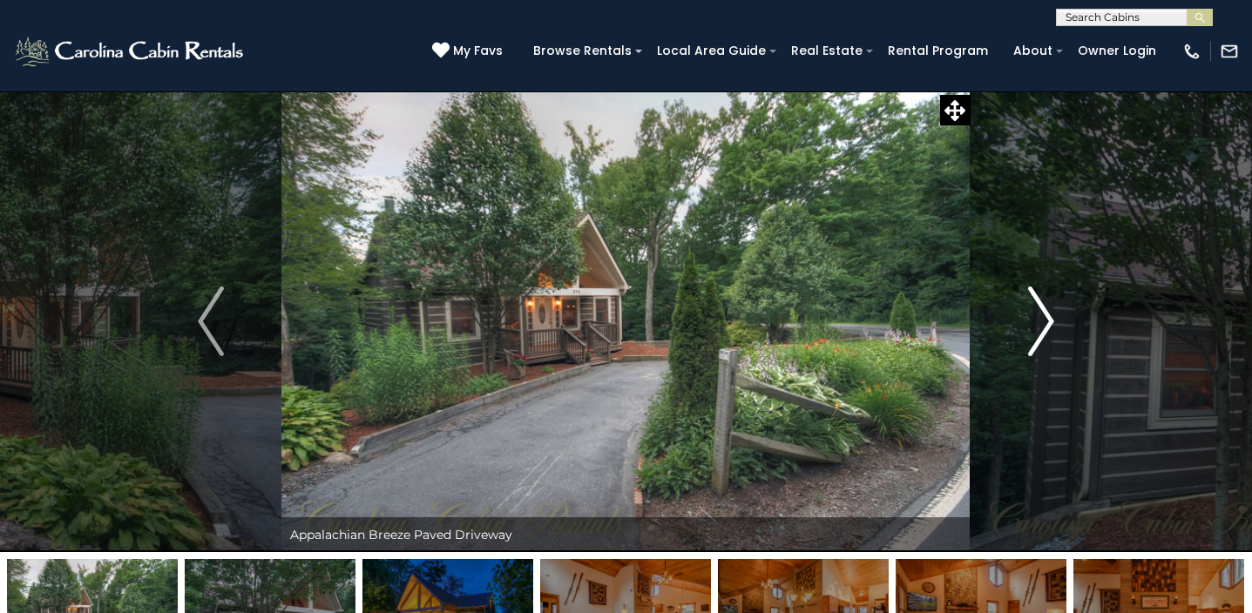
click at [1041, 329] on img "Next" at bounding box center [1041, 322] width 26 height 70
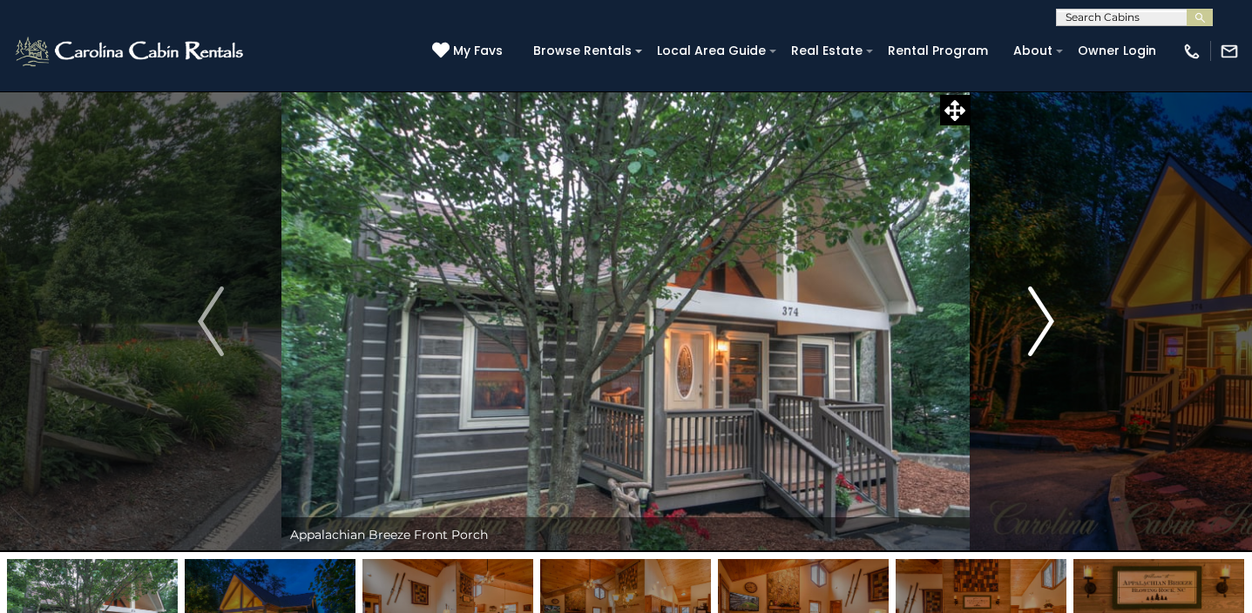
click at [1041, 329] on img "Next" at bounding box center [1041, 322] width 26 height 70
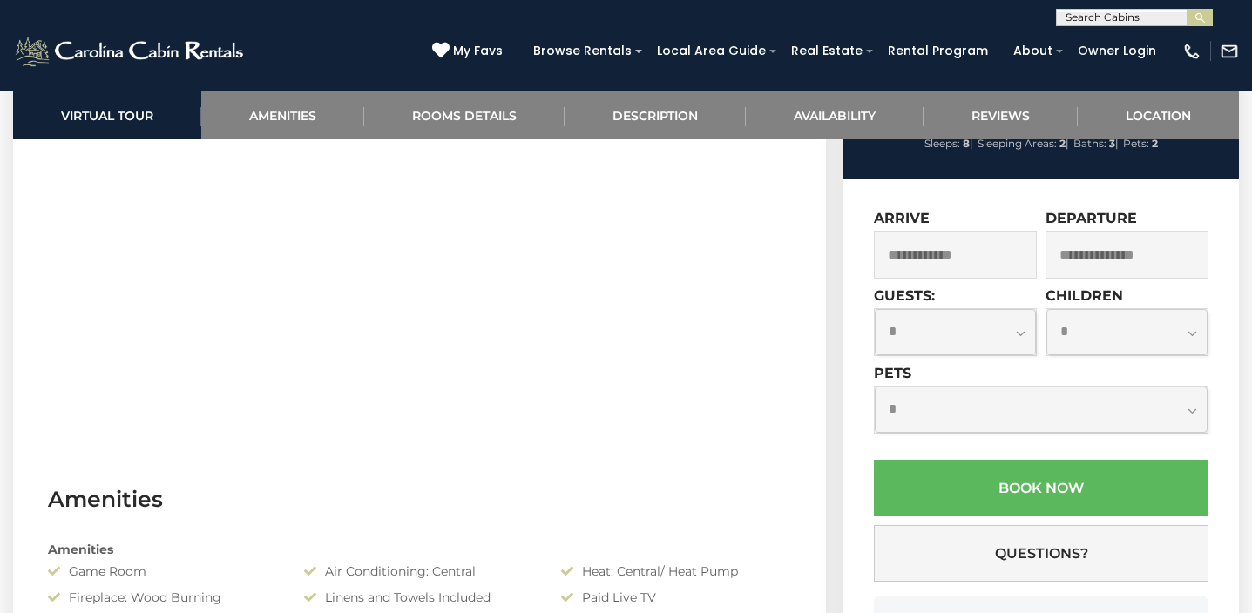
scroll to position [938, 0]
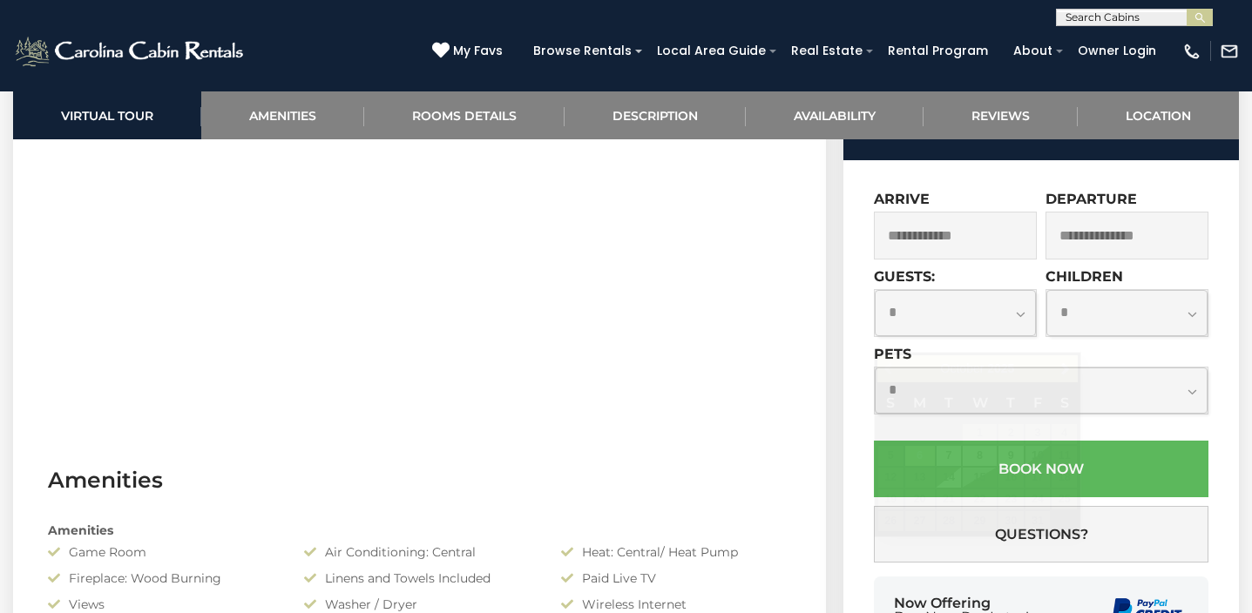
click at [965, 260] on input "text" at bounding box center [955, 236] width 163 height 48
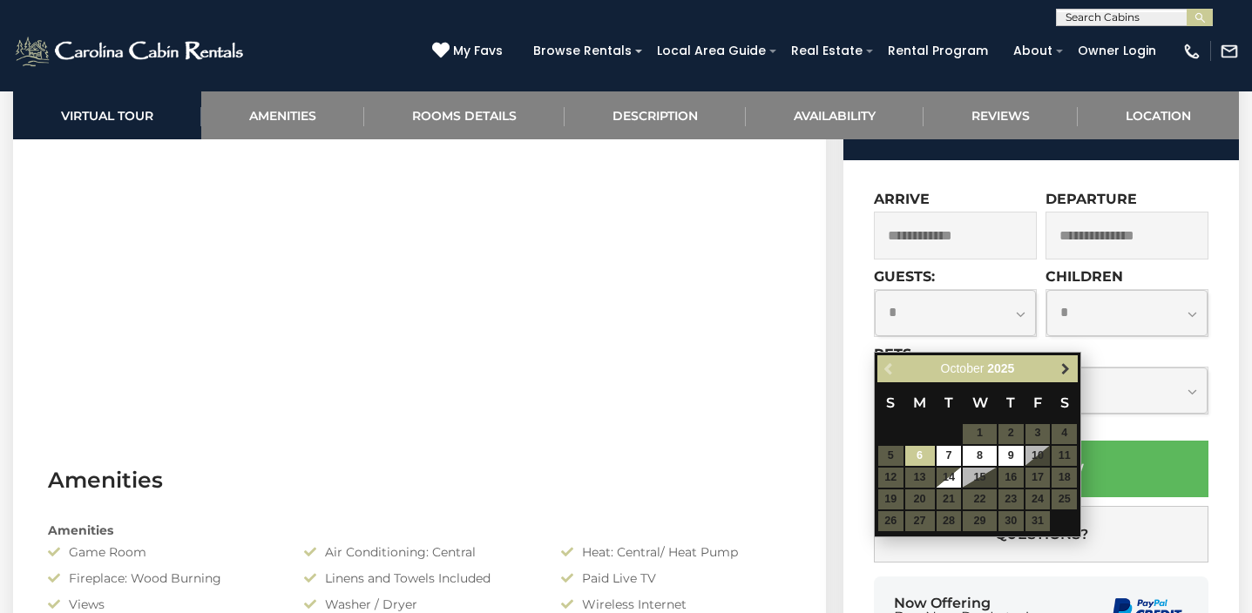
click at [1062, 368] on span "Next" at bounding box center [1066, 369] width 14 height 14
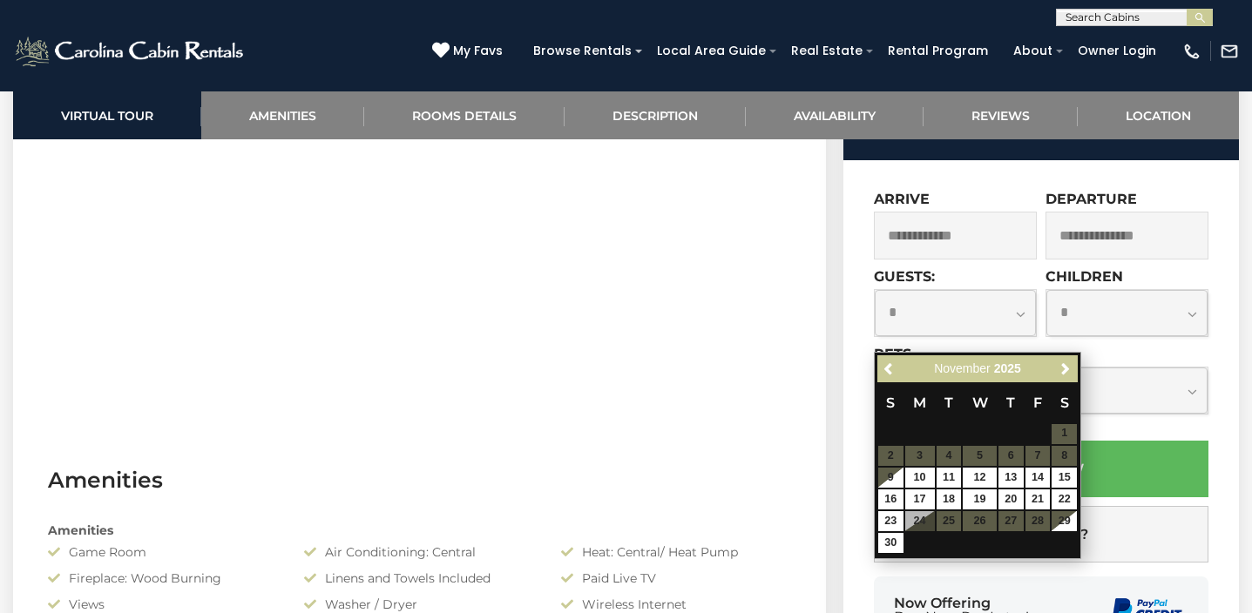
click at [1062, 368] on span "Next" at bounding box center [1066, 369] width 14 height 14
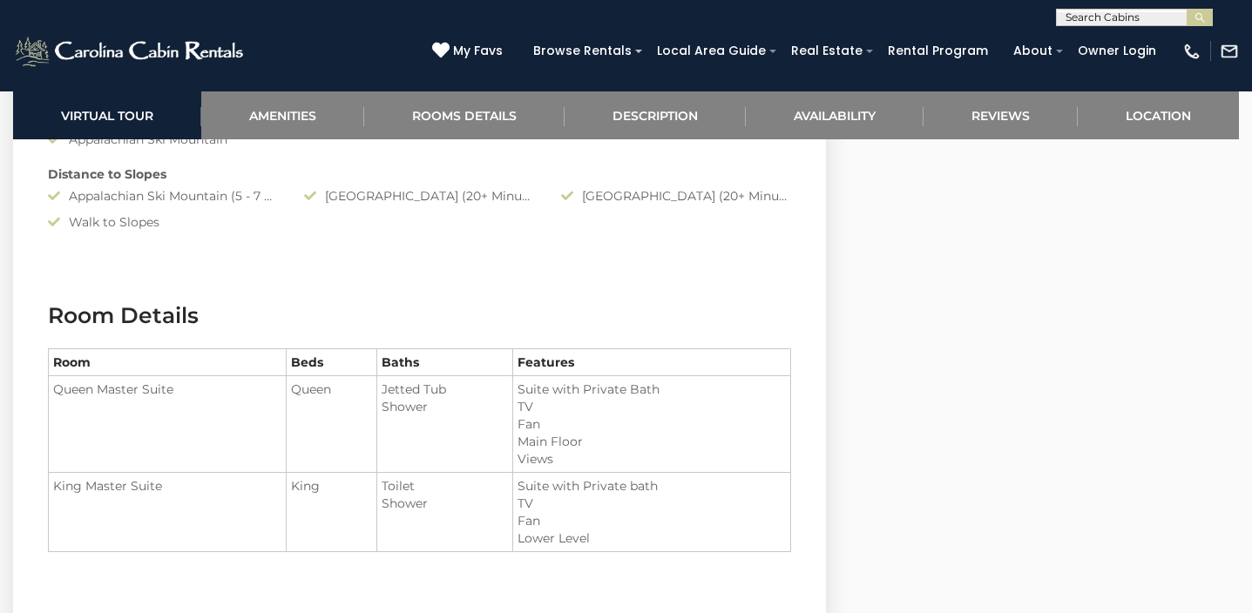
scroll to position [1823, 0]
click at [695, 288] on section "Room Details Room Beds Baths Features Queen Master Suite Queen" at bounding box center [419, 439] width 813 height 330
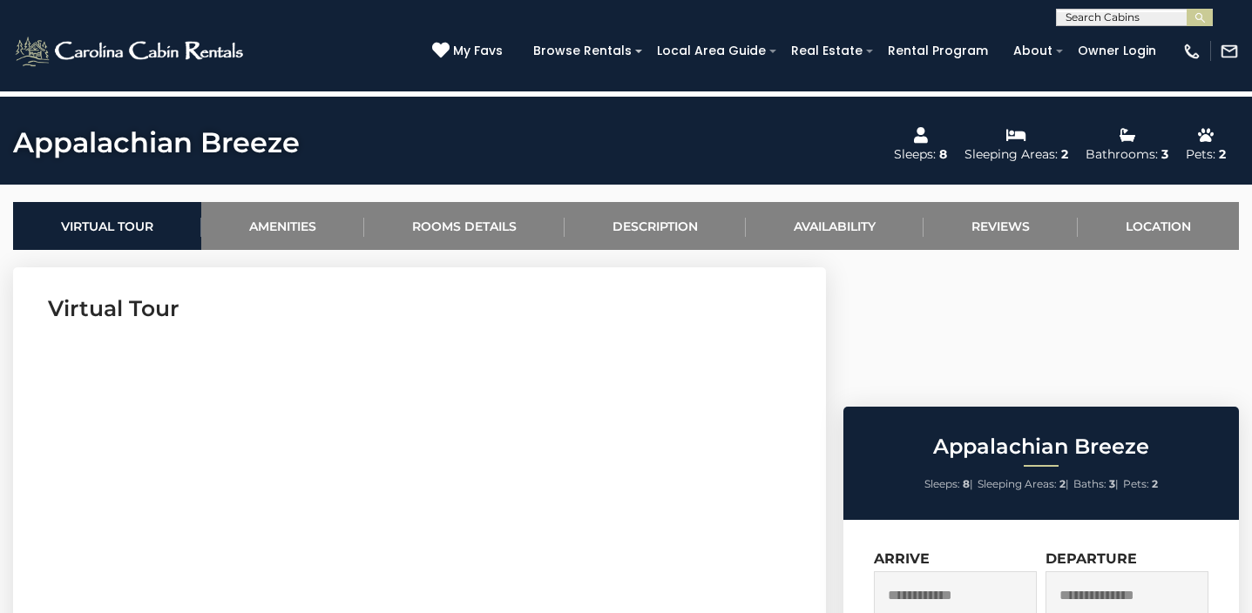
scroll to position [584, 0]
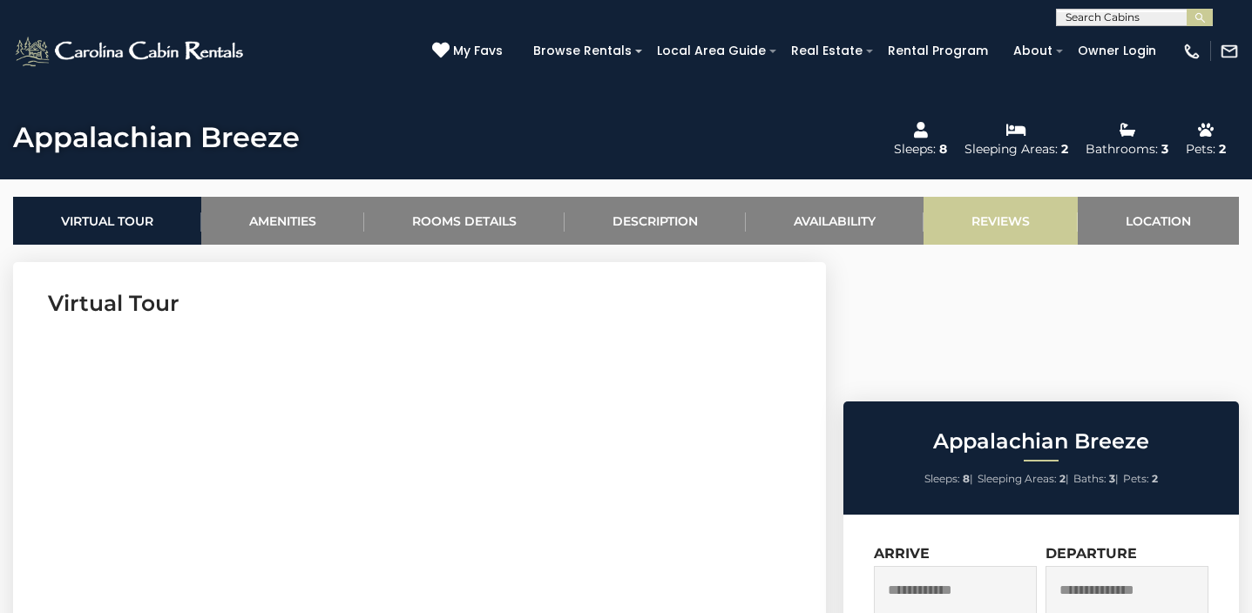
click at [1001, 228] on link "Reviews" at bounding box center [1001, 221] width 154 height 48
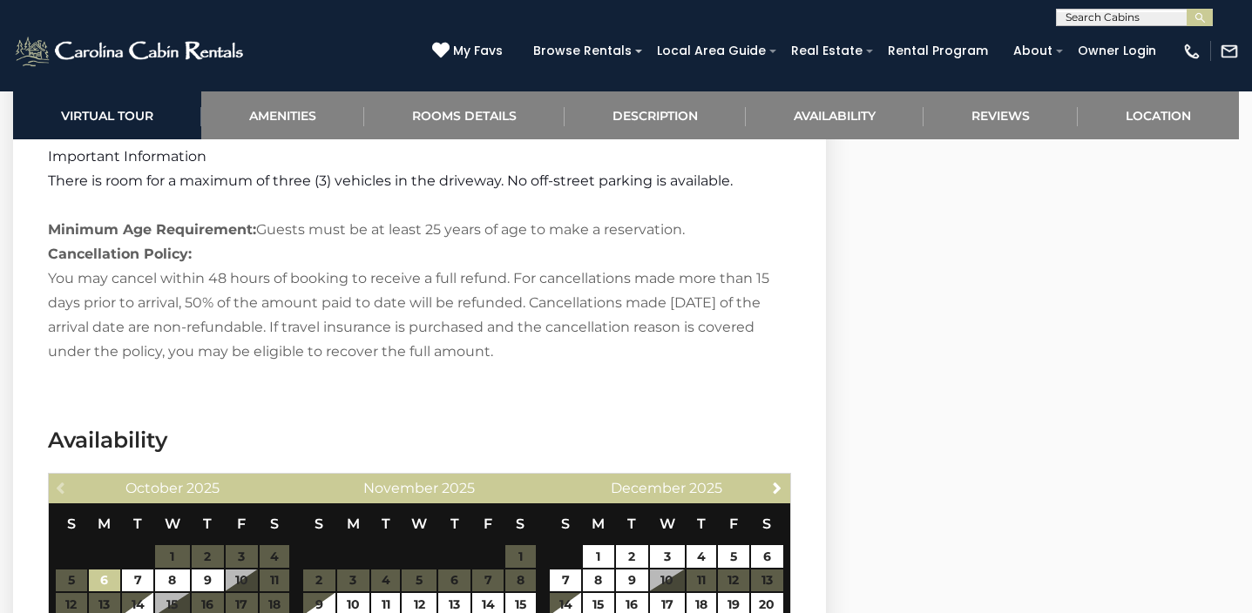
scroll to position [3167, 0]
